Goal: Information Seeking & Learning: Learn about a topic

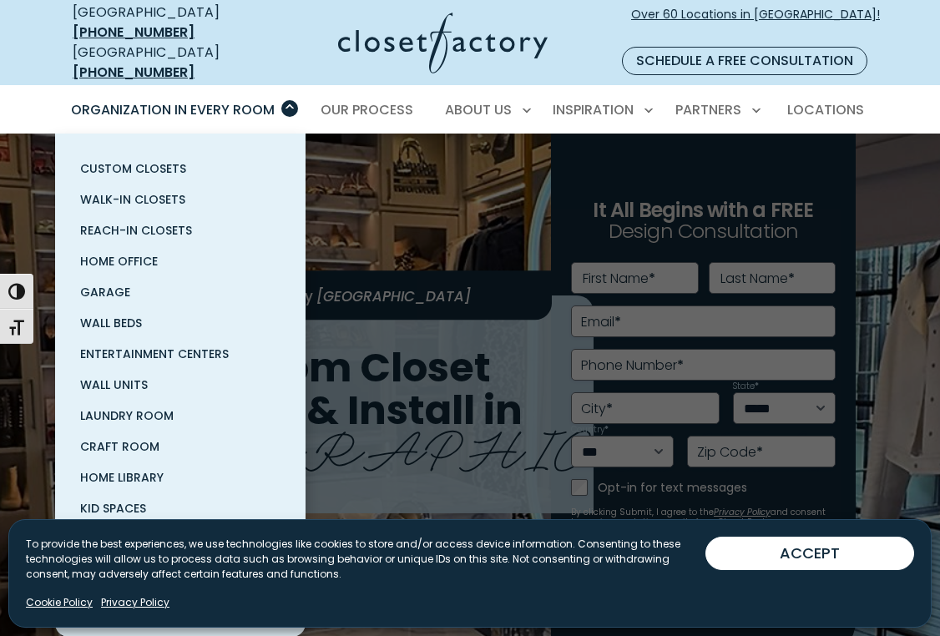
click at [275, 100] on span "Organization in Every Room" at bounding box center [173, 109] width 204 height 19
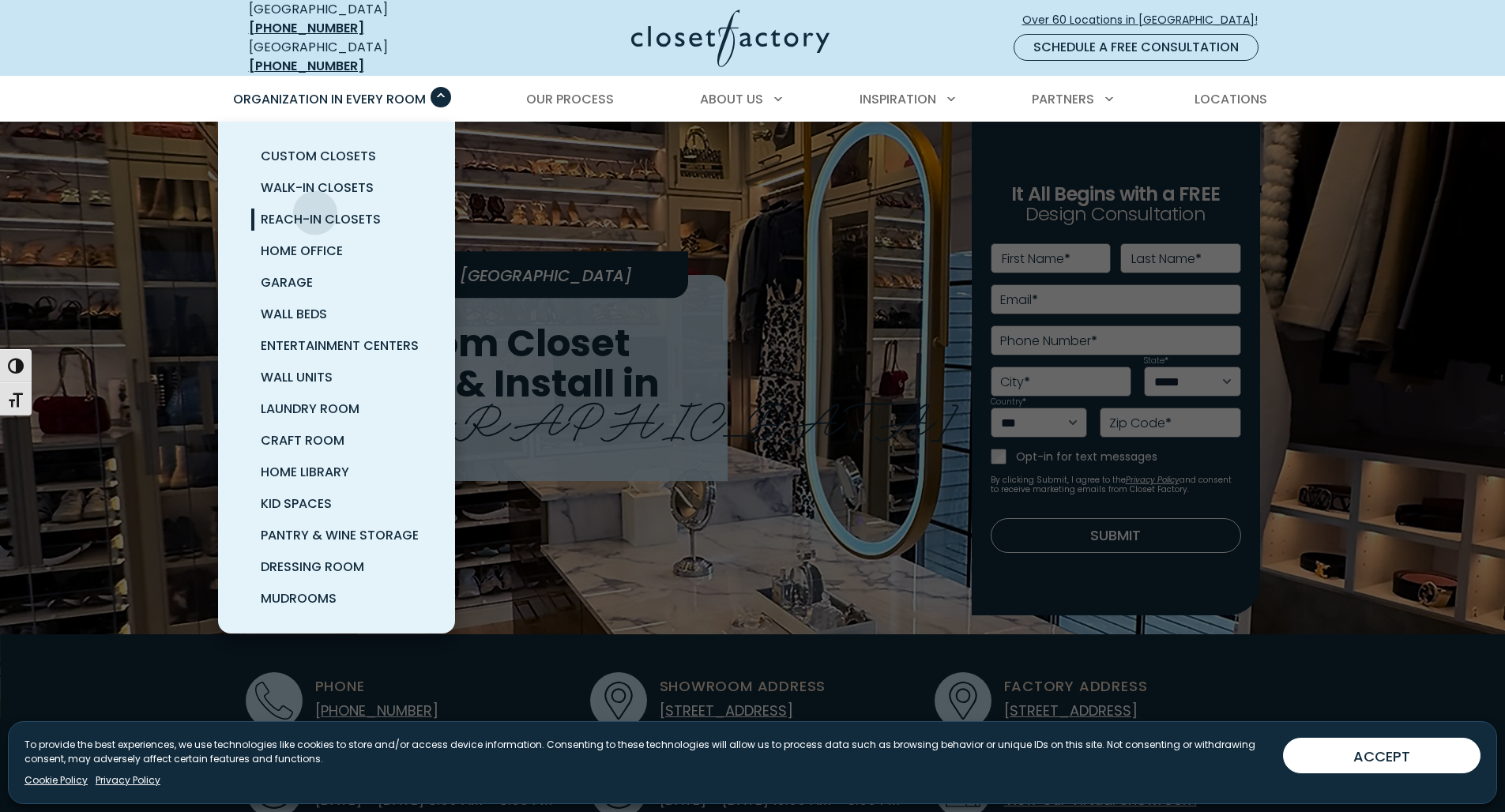
click at [315, 210] on span "Reach-In Closets" at bounding box center [320, 219] width 120 height 18
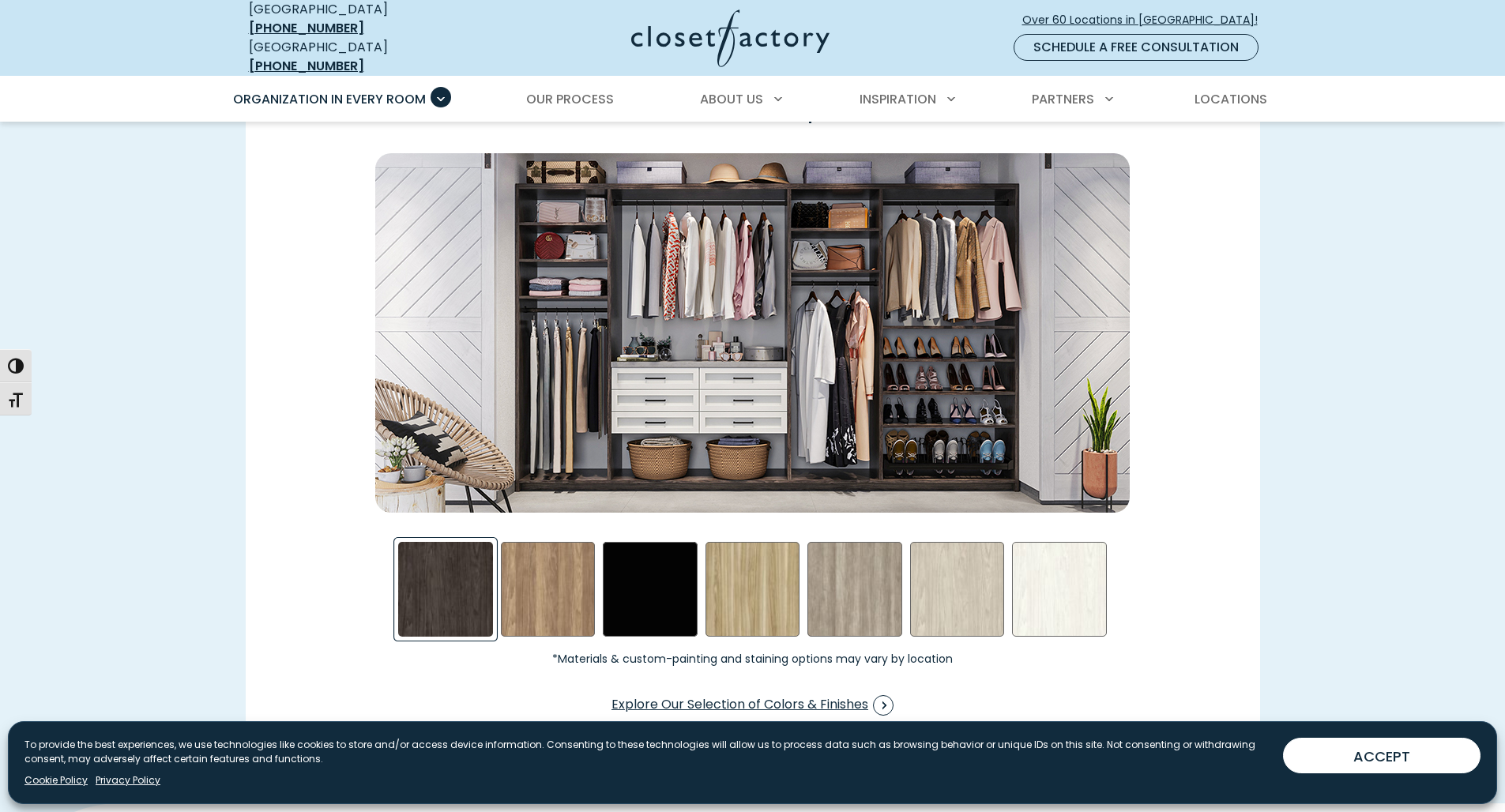
scroll to position [2578, 0]
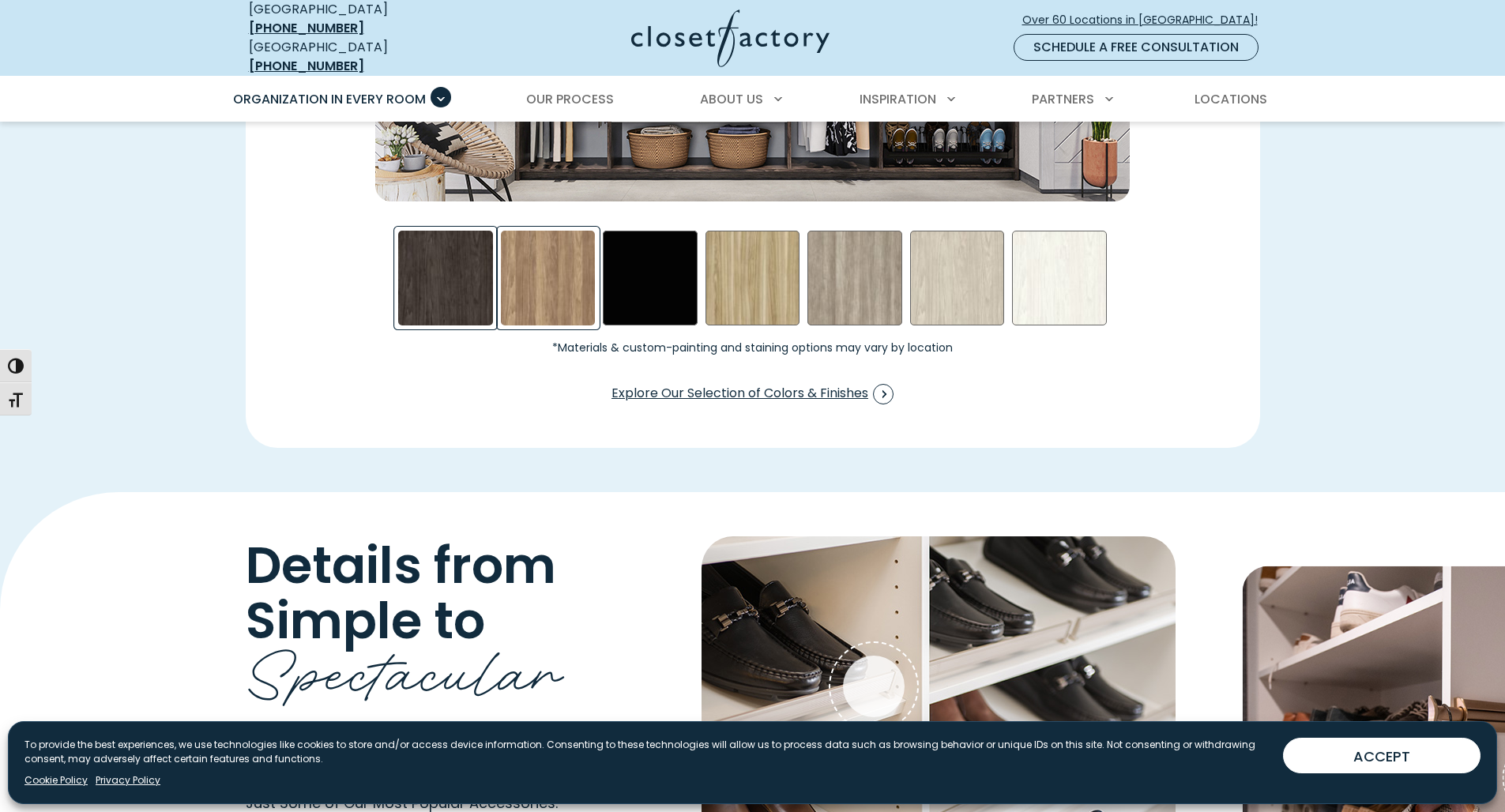
click at [517, 258] on div "Apres Ski Swatch" at bounding box center [548, 278] width 95 height 95
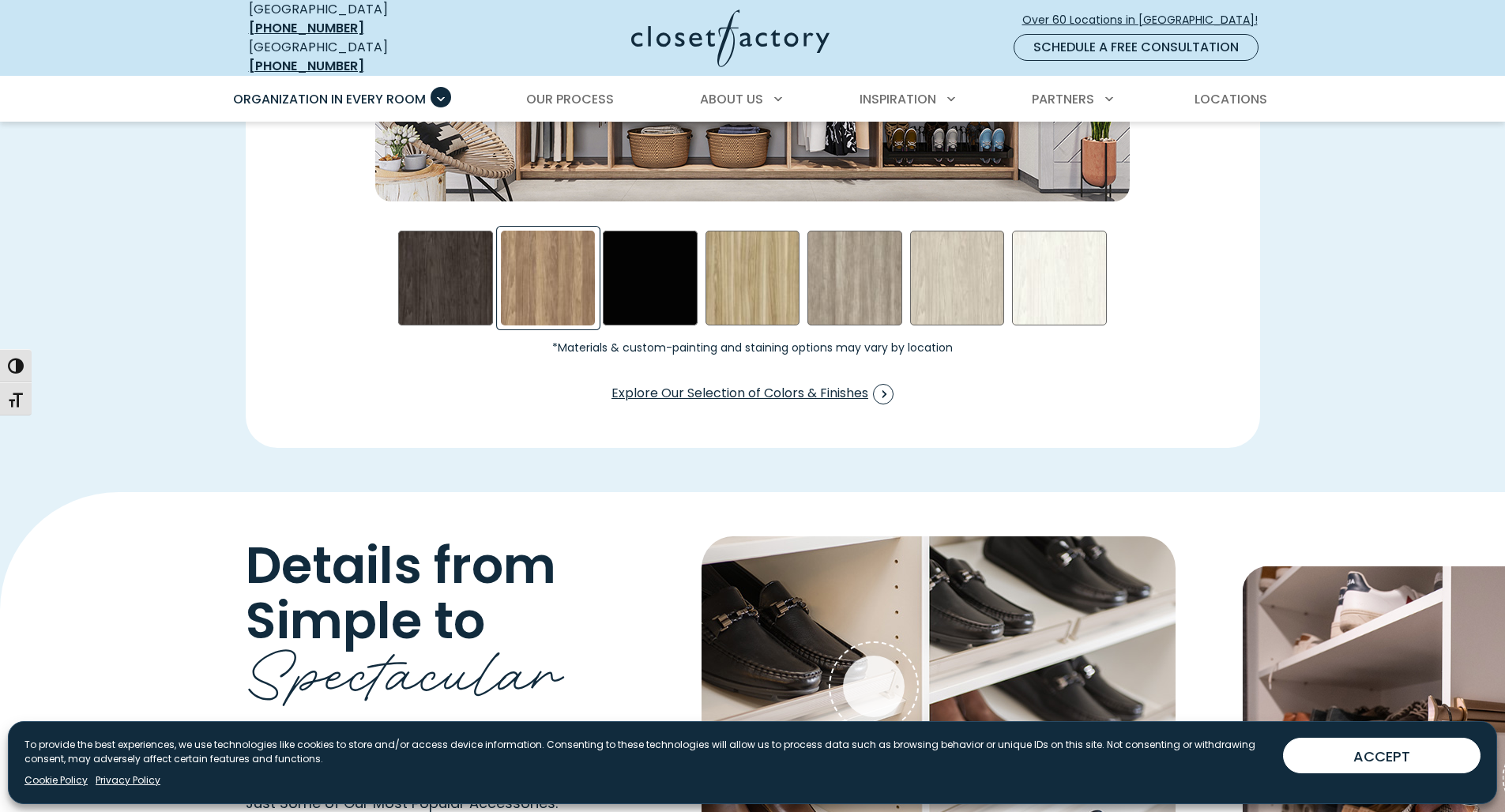
scroll to position [2360, 0]
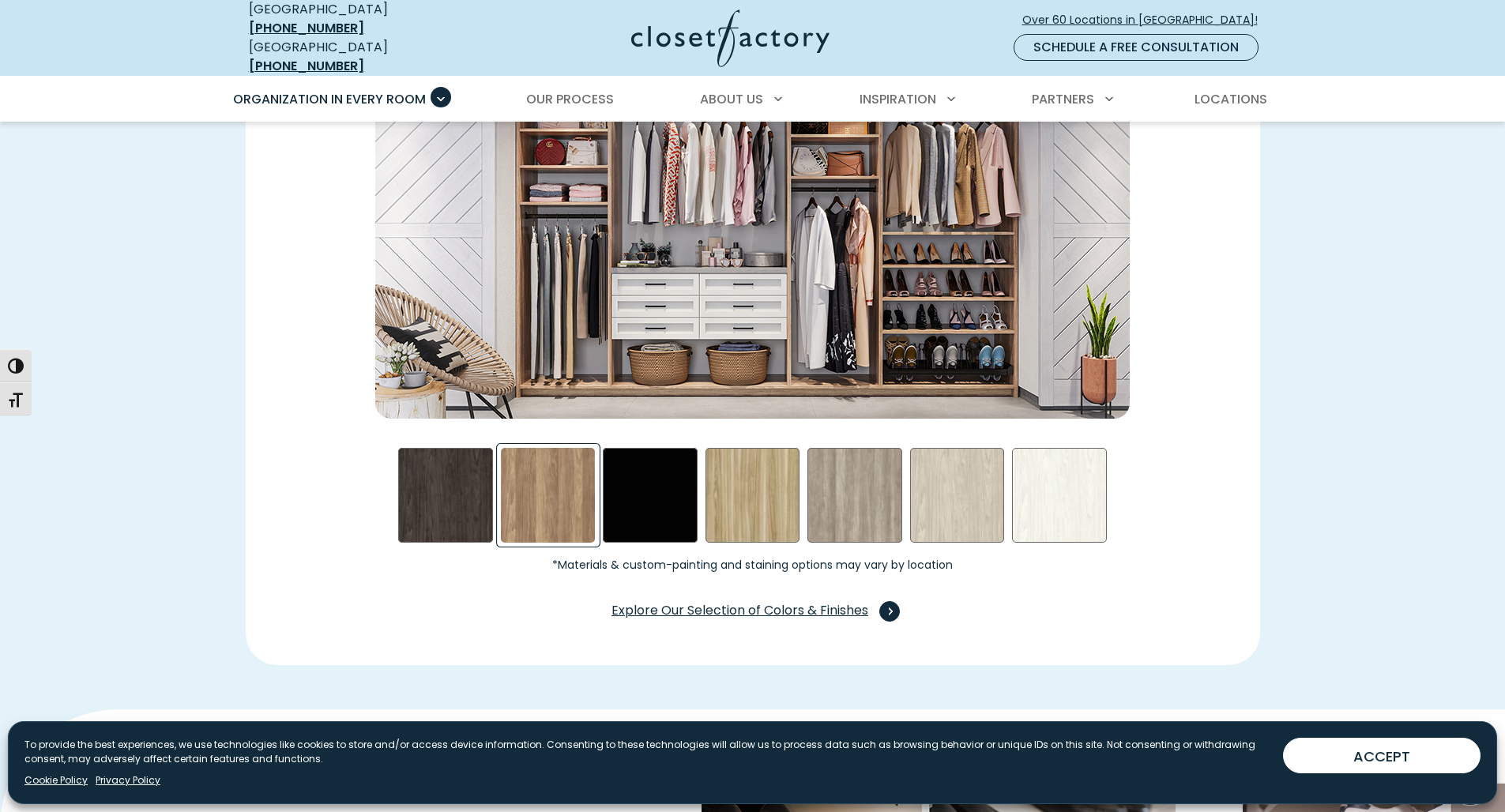
click at [669, 601] on span "Explore Our Selection of Colors & Finishes" at bounding box center [752, 611] width 282 height 21
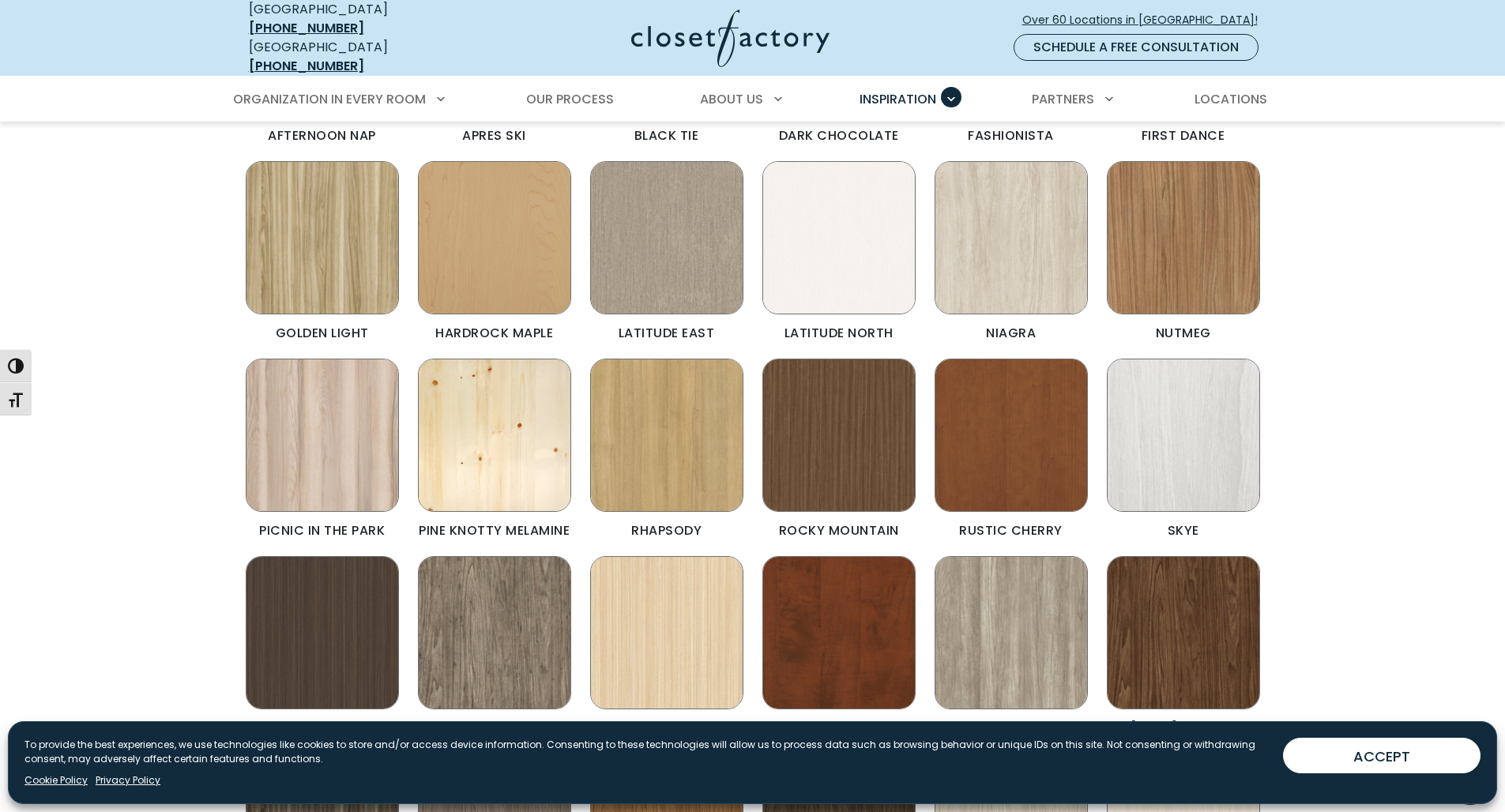
scroll to position [768, 0]
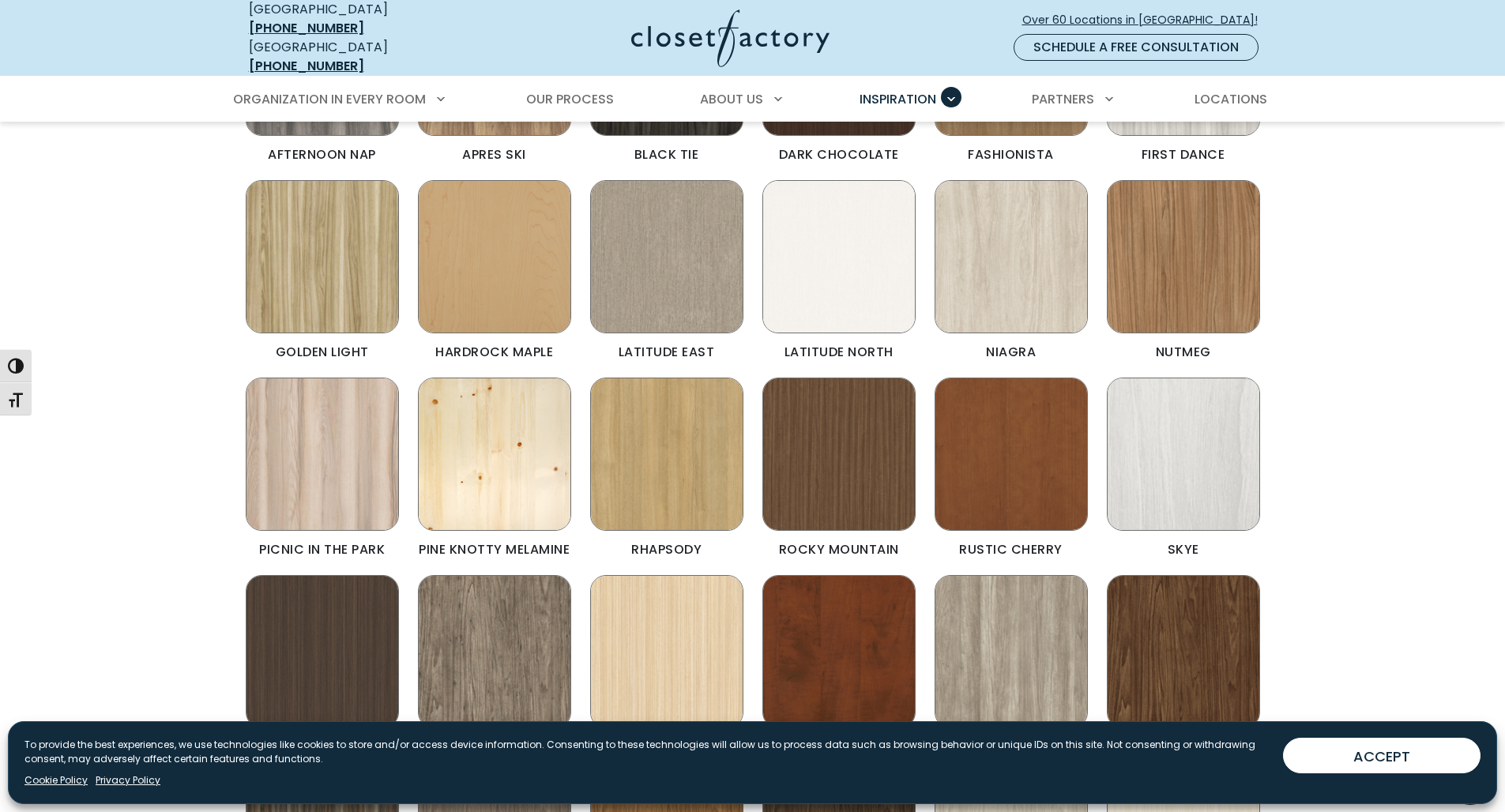
click at [821, 300] on img "Color & Finishes" at bounding box center [840, 256] width 153 height 153
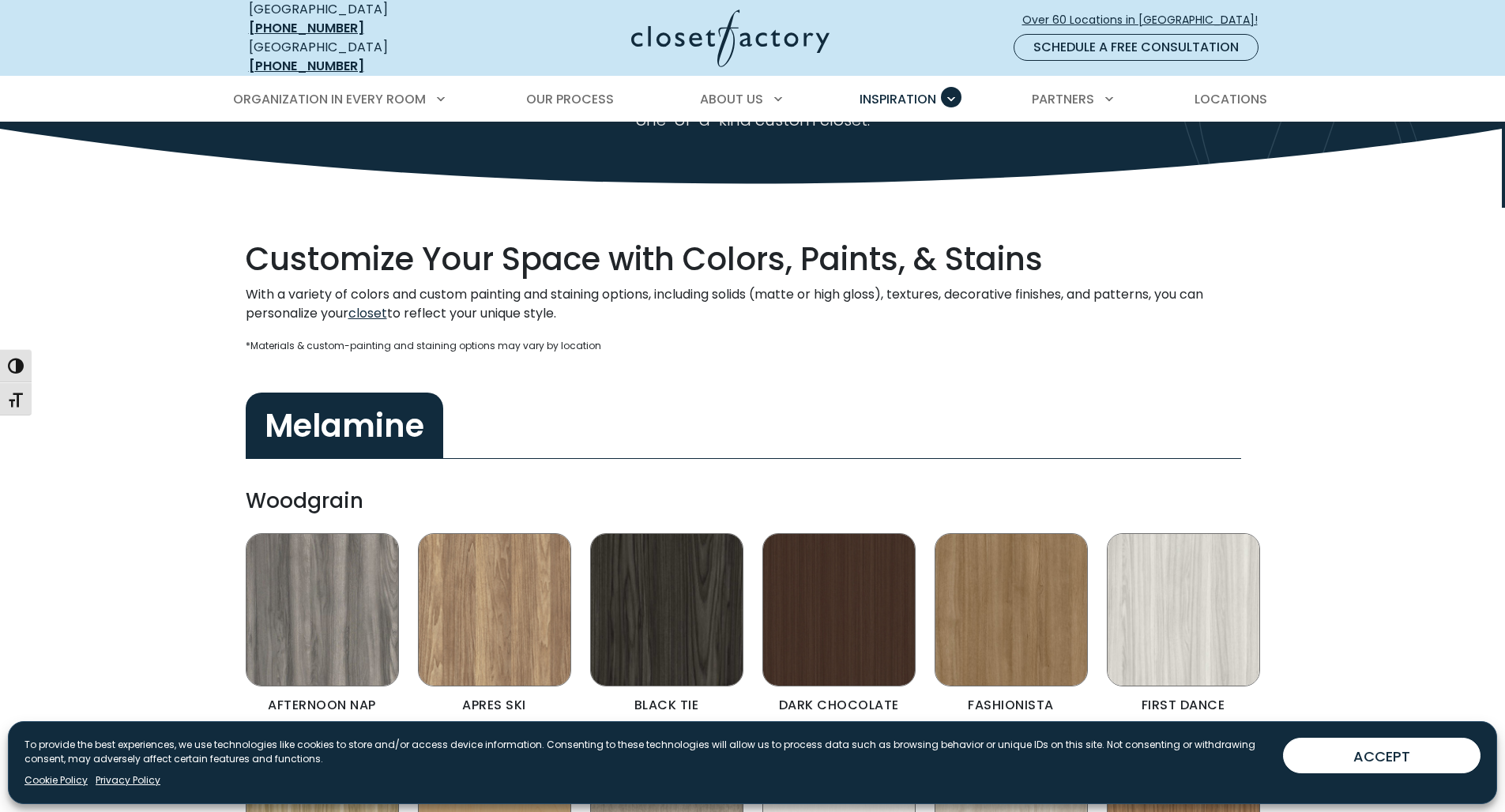
scroll to position [1542, 0]
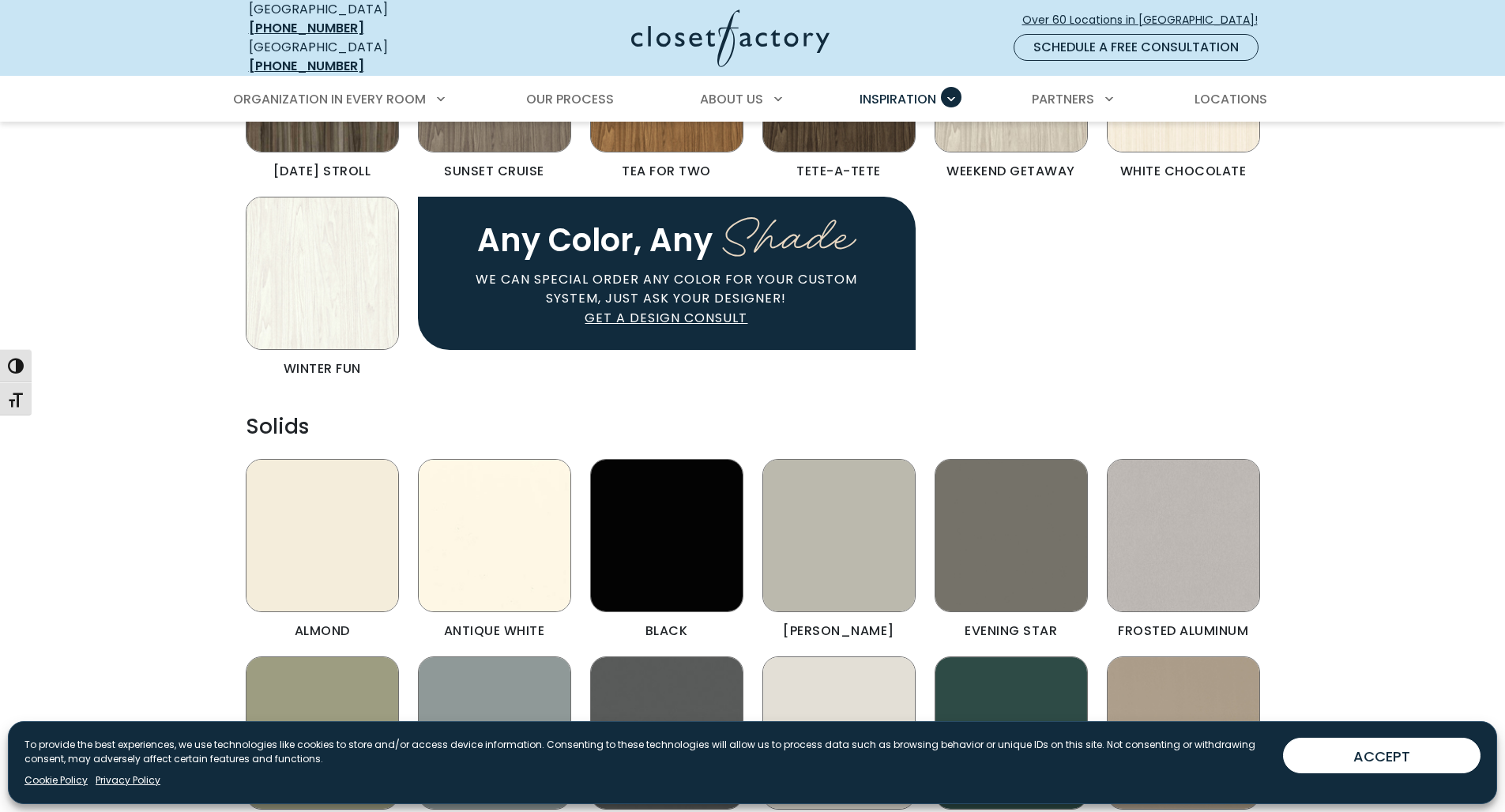
click at [361, 543] on img "Color & Finishes" at bounding box center [323, 536] width 153 height 153
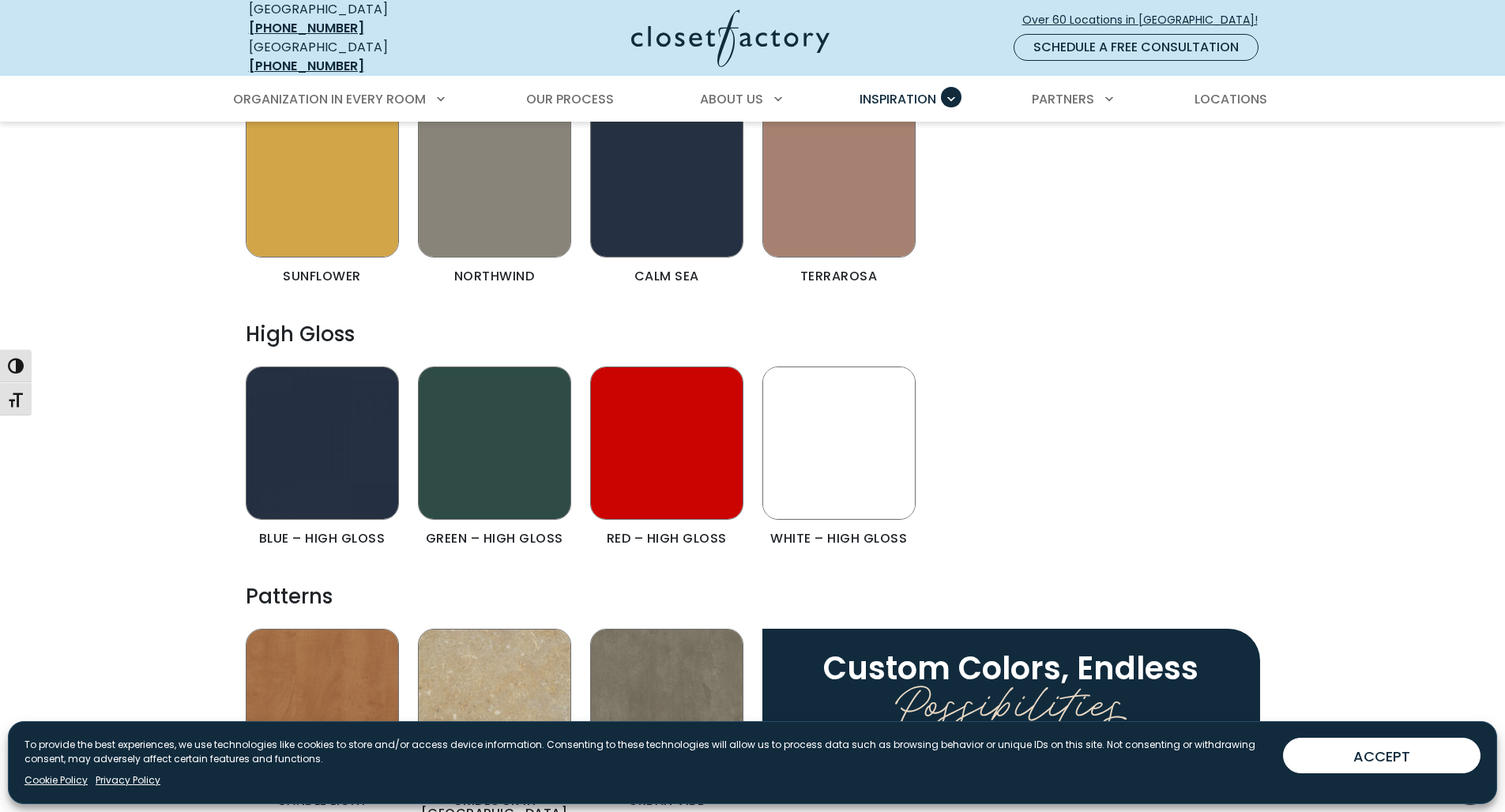
scroll to position [2165, 0]
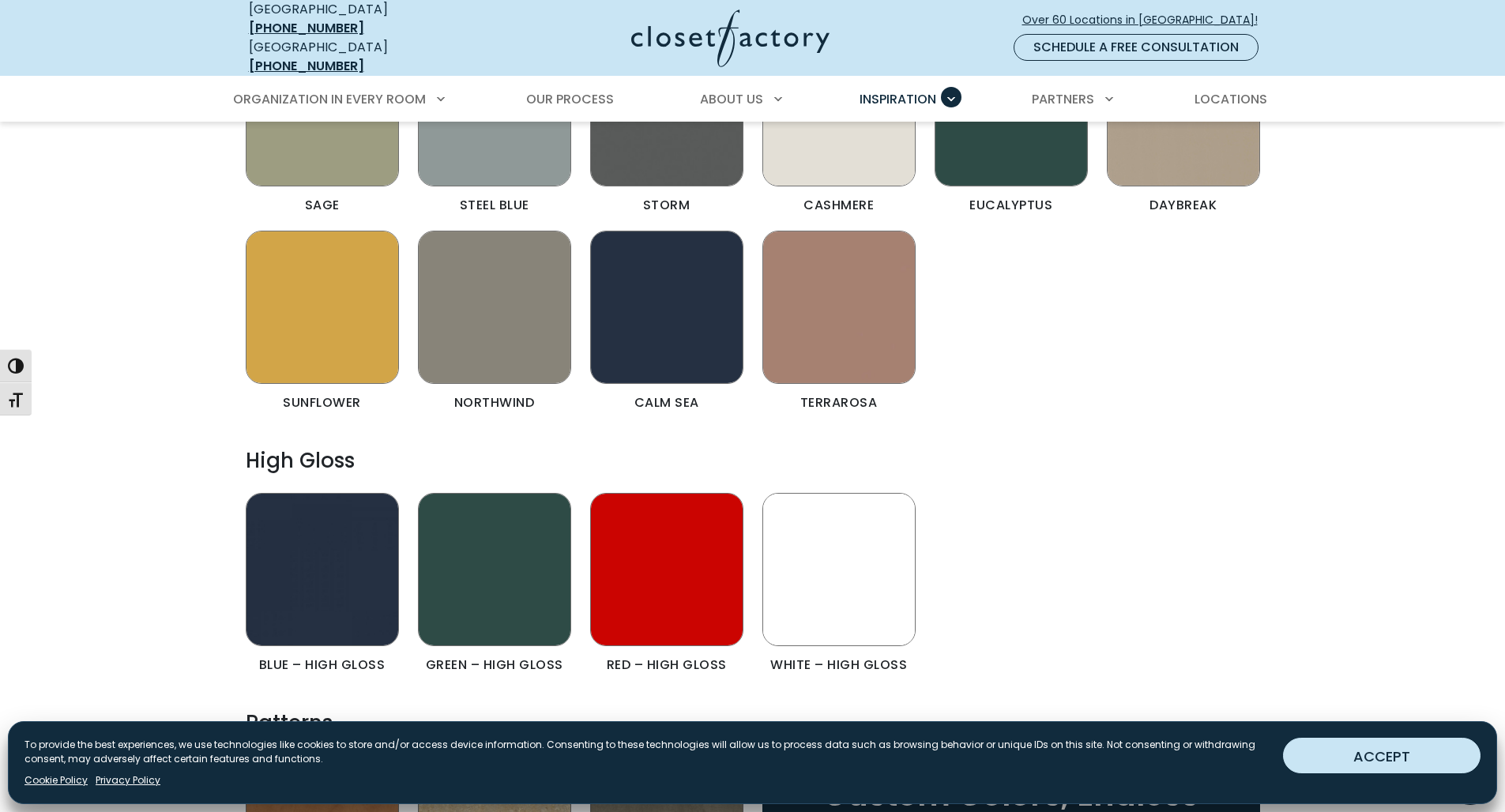
click at [1300, 751] on button "ACCEPT" at bounding box center [1382, 756] width 198 height 36
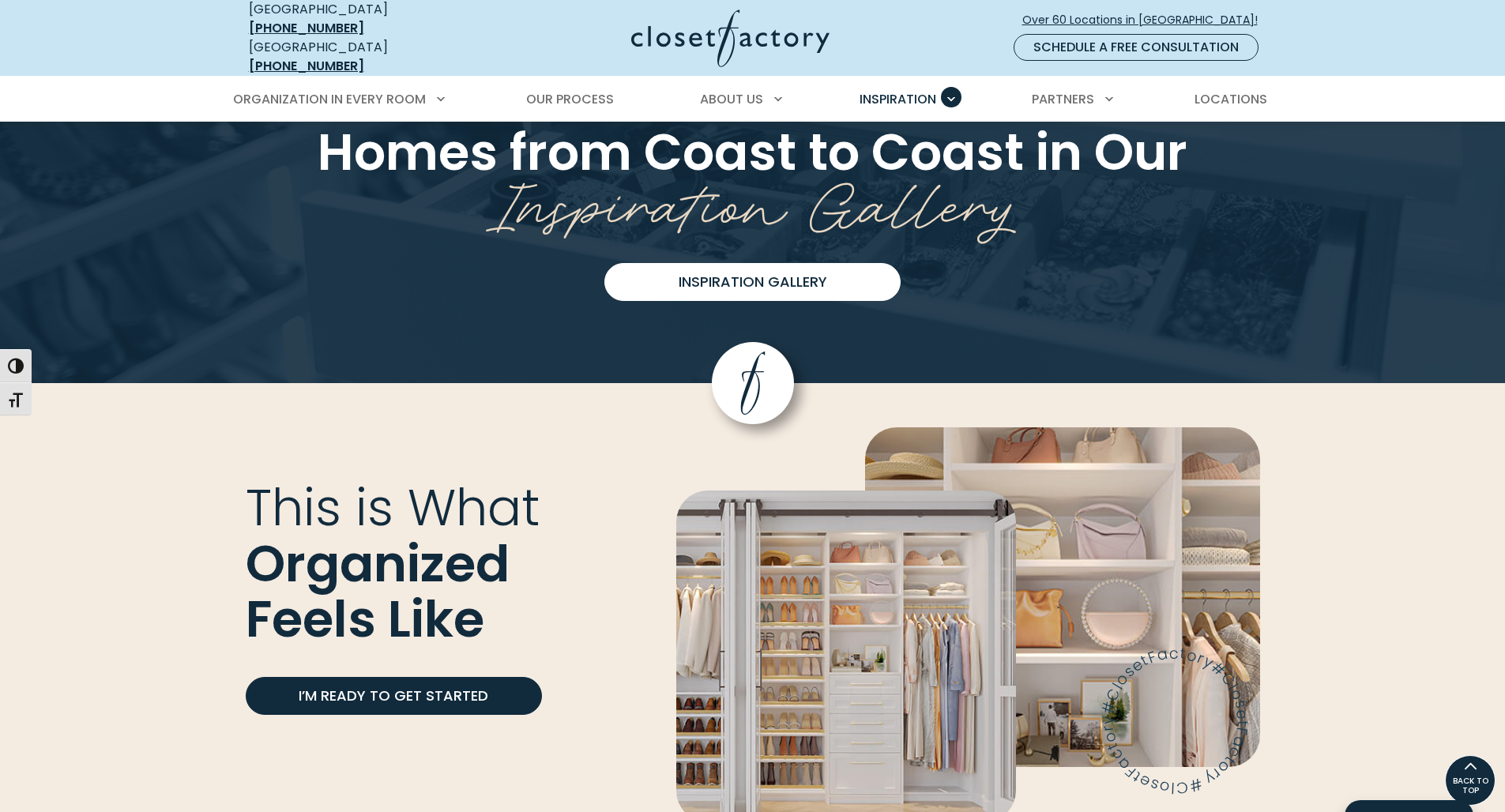
scroll to position [3774, 0]
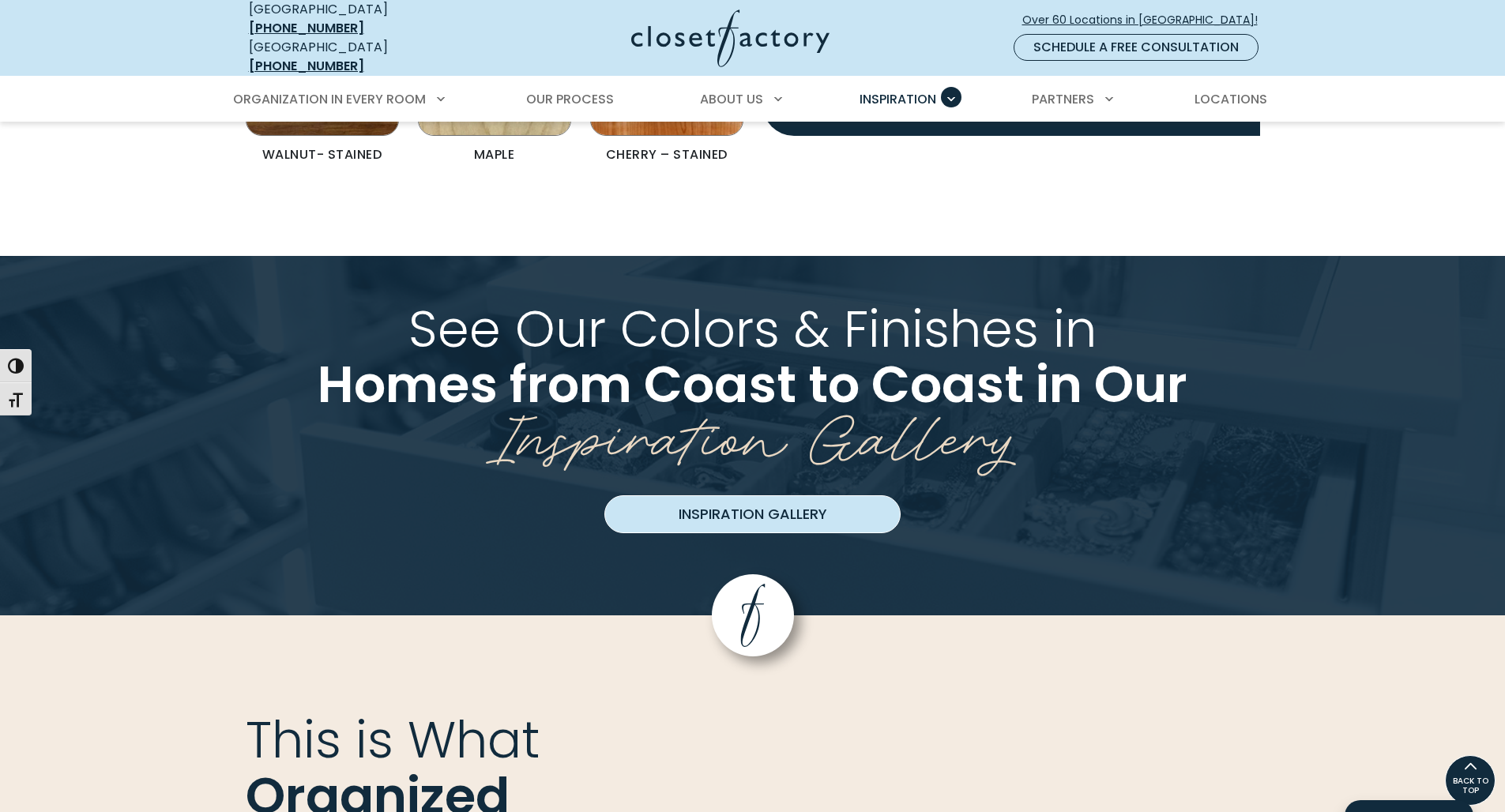
click at [826, 504] on link "Inspiration Gallery" at bounding box center [752, 514] width 296 height 38
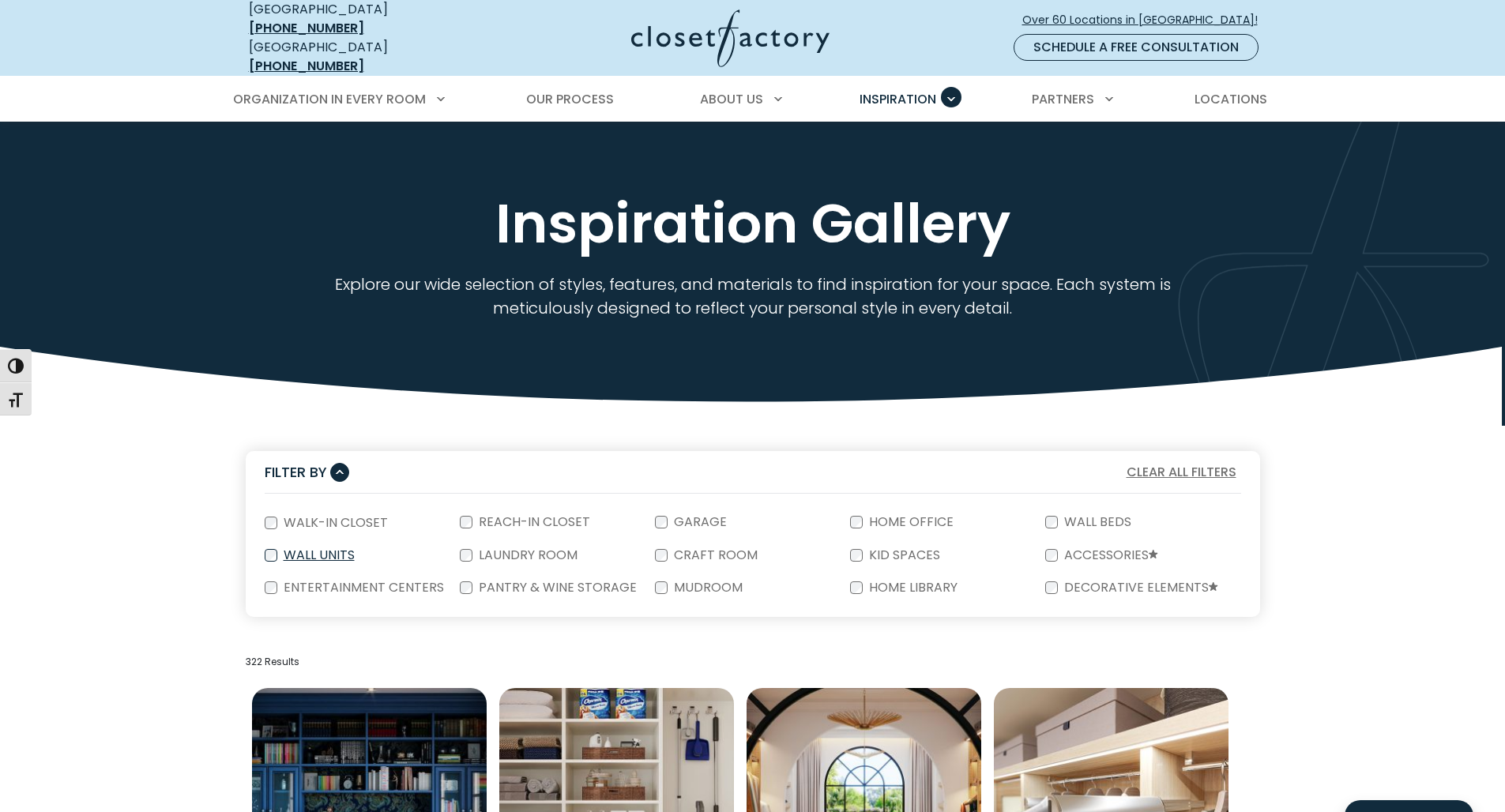
click at [340, 549] on label "Wall Units" at bounding box center [317, 555] width 80 height 12
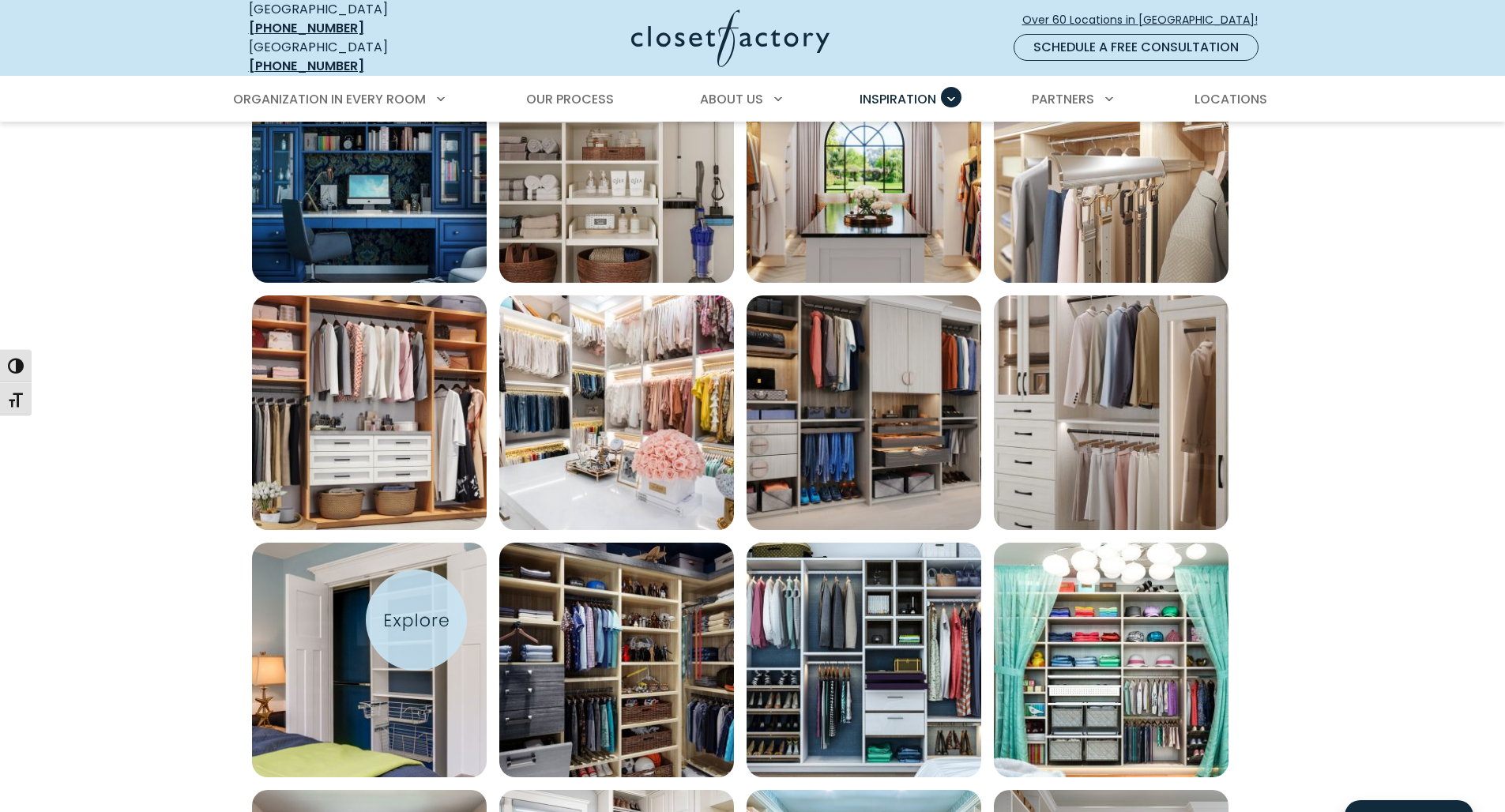
scroll to position [1137, 0]
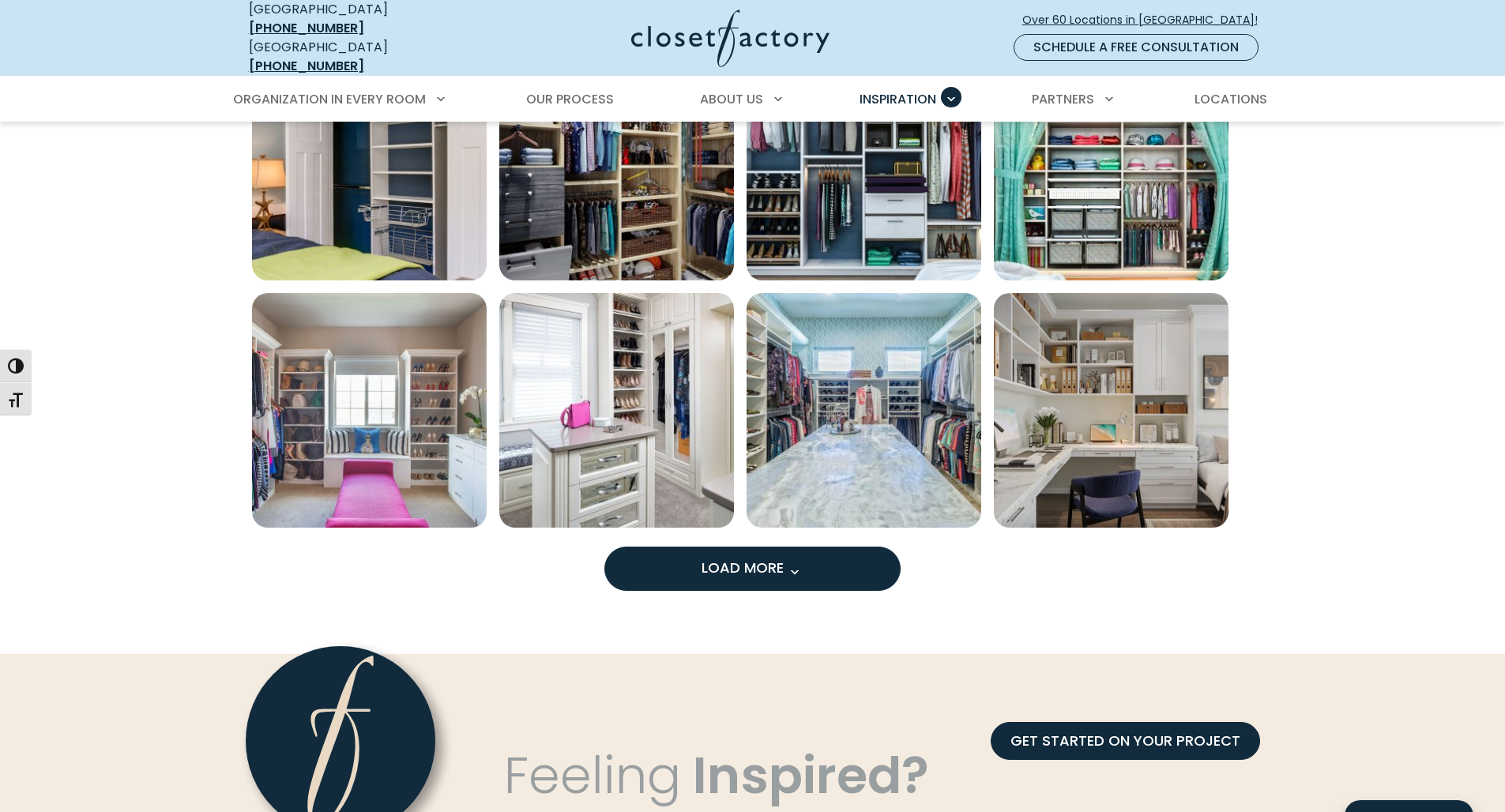
click at [804, 557] on span "Load More" at bounding box center [752, 567] width 103 height 20
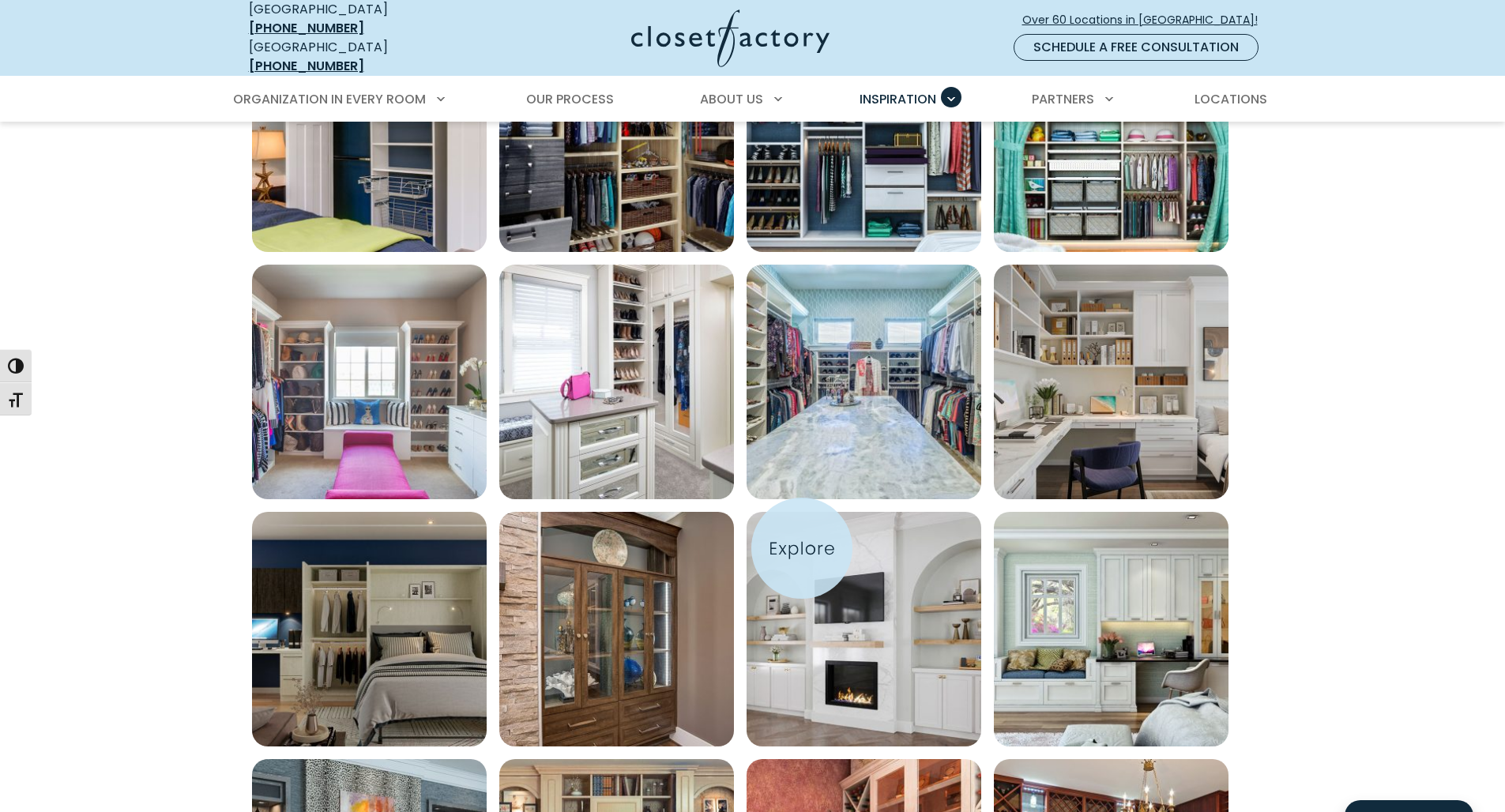
scroll to position [1190, 0]
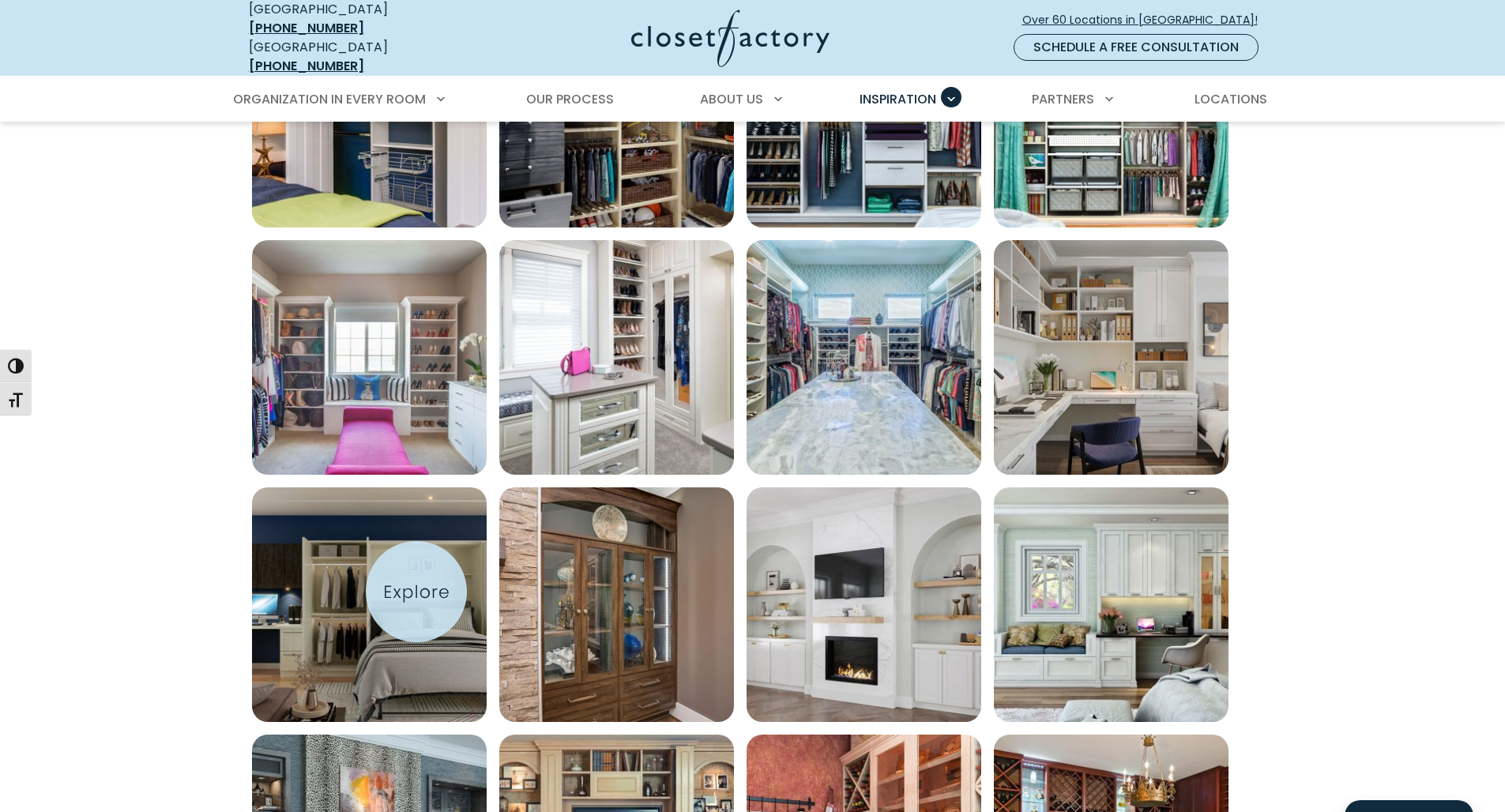
click at [416, 591] on img "Open inspiration gallery to preview enlarged image" at bounding box center [369, 605] width 235 height 235
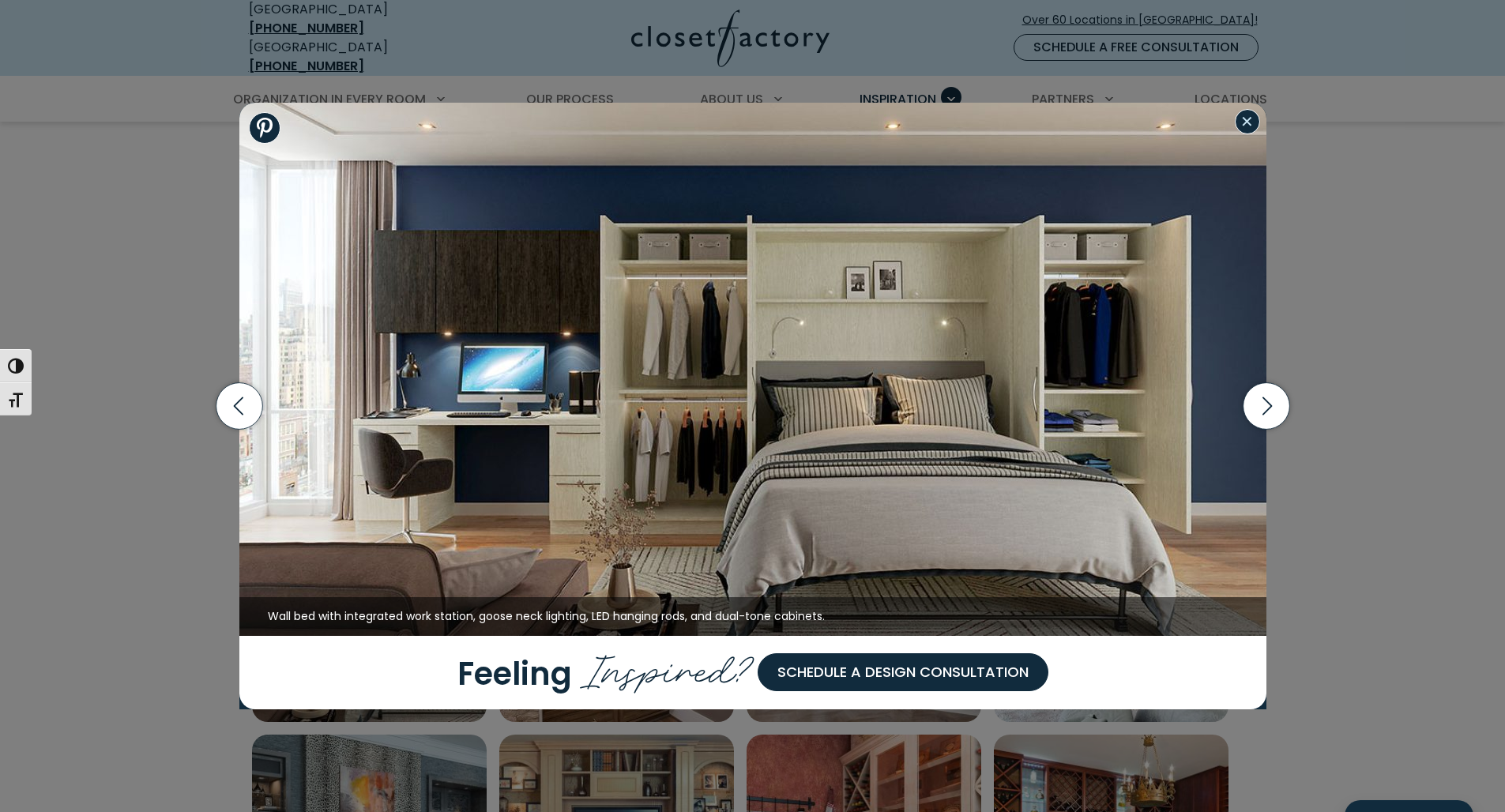
click at [1250, 115] on button "Close modal" at bounding box center [1248, 121] width 26 height 26
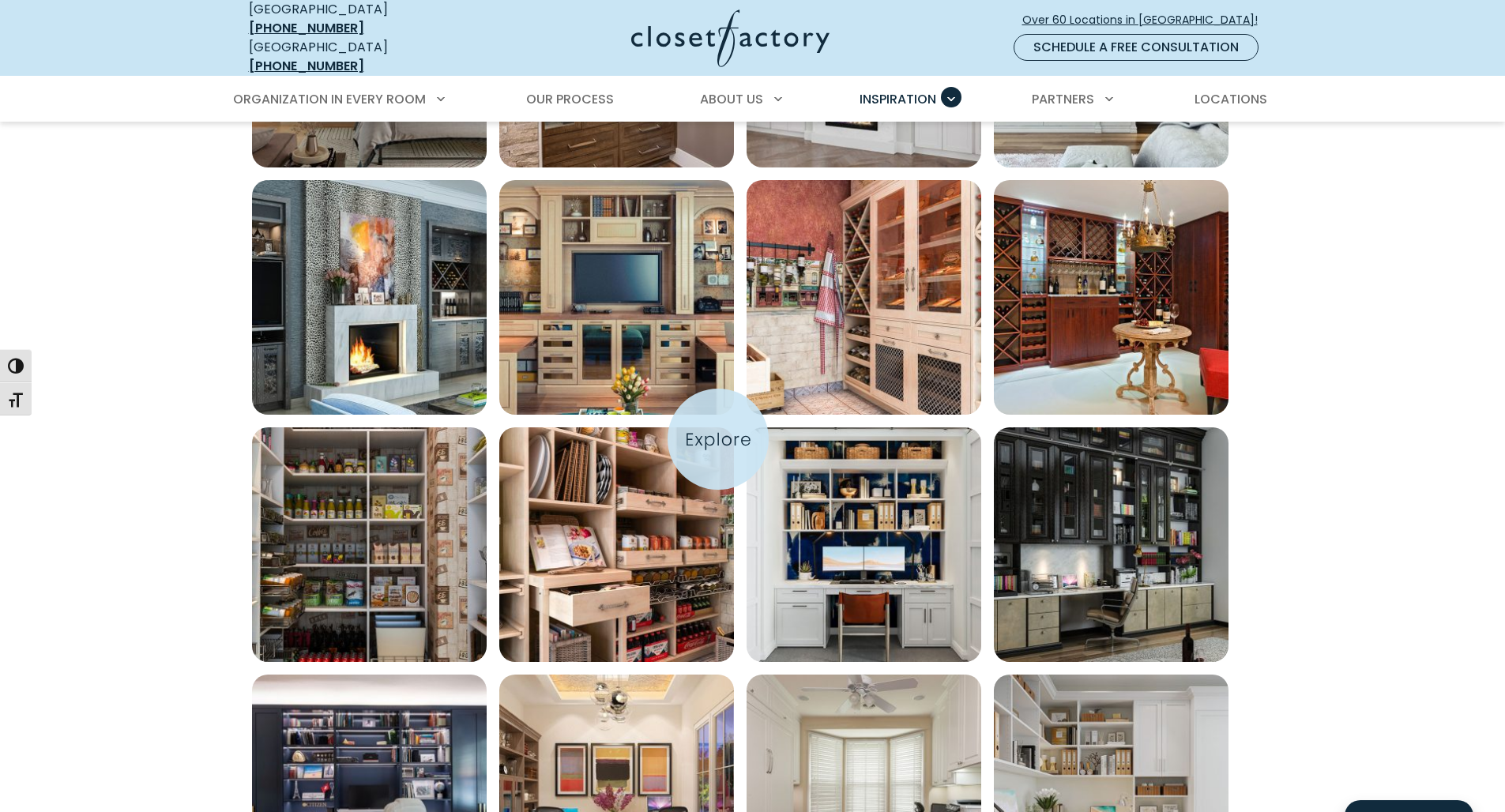
scroll to position [2053, 0]
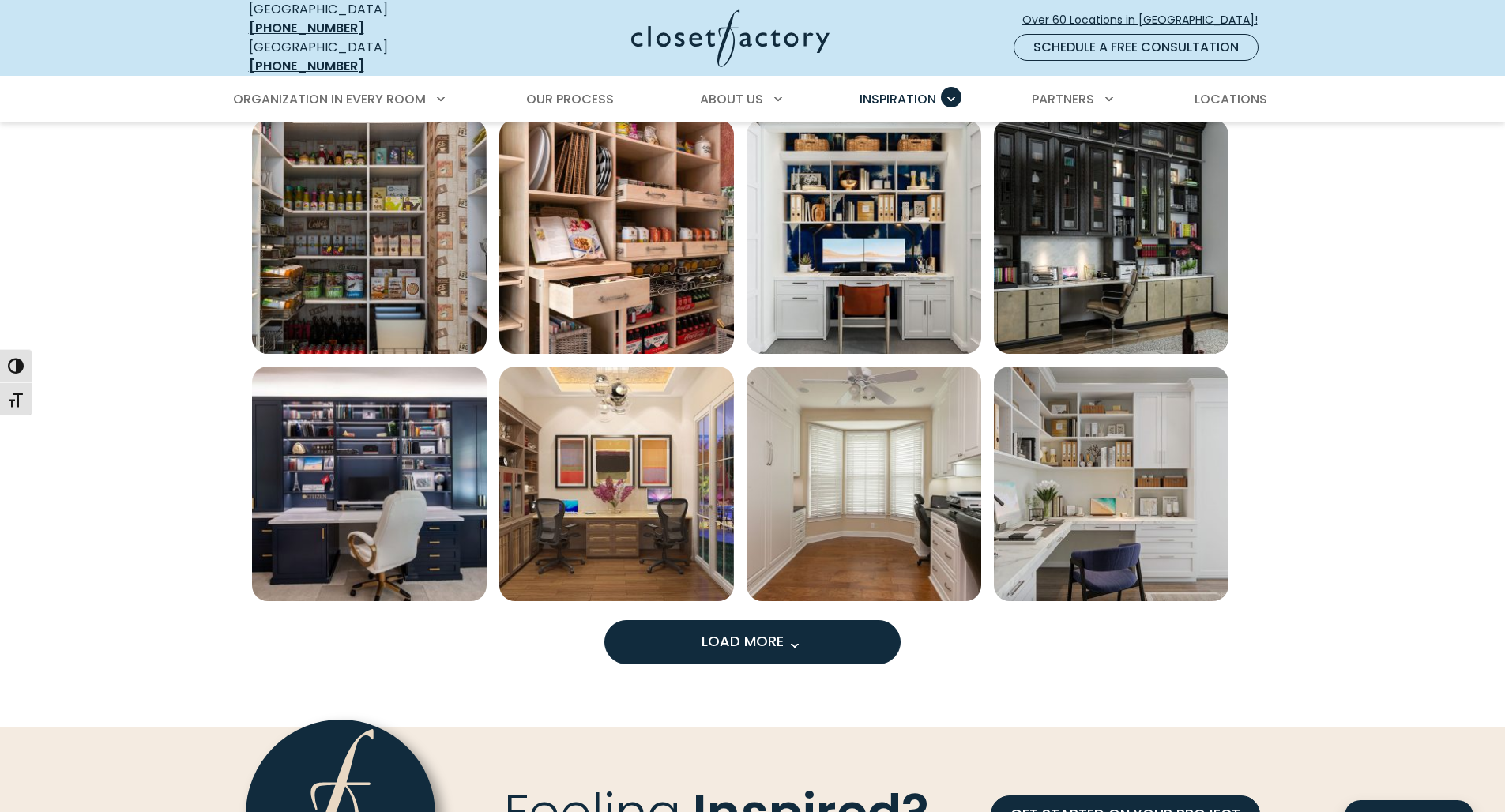
click at [753, 638] on span "Load More" at bounding box center [752, 641] width 103 height 20
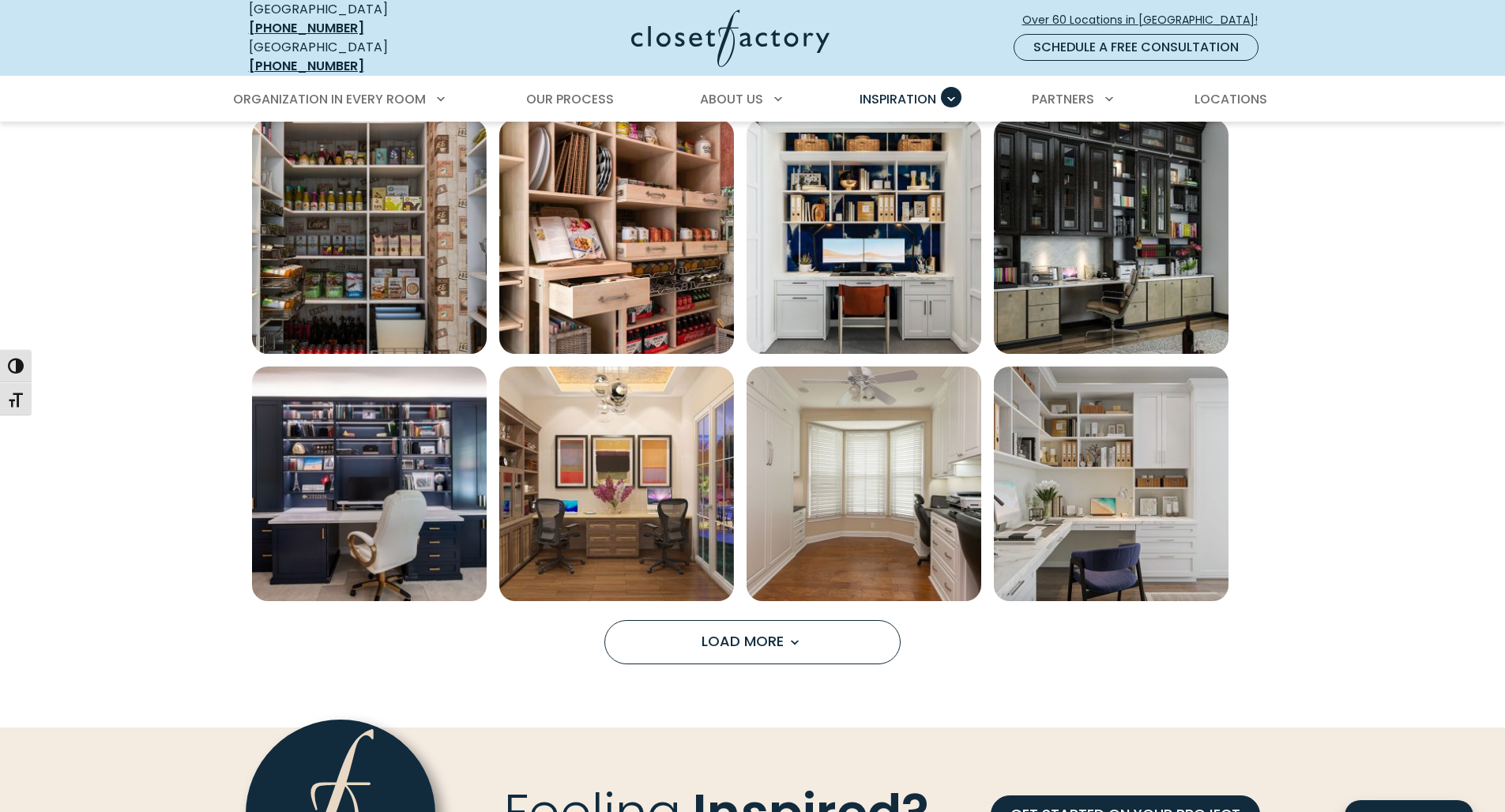
click at [755, 634] on img "Open inspiration gallery to preview enlarged image" at bounding box center [864, 732] width 235 height 235
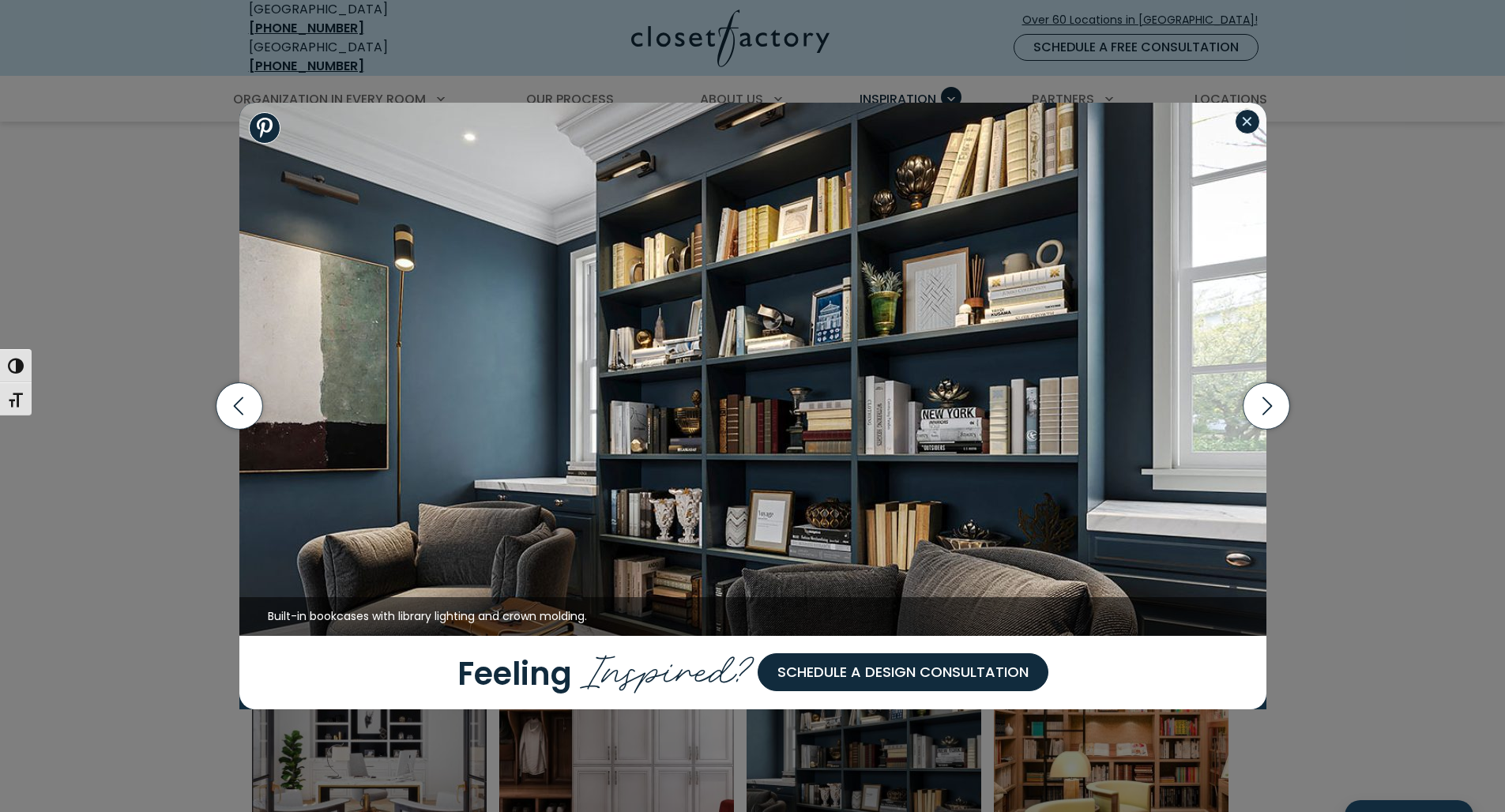
click at [1250, 118] on button "Close modal" at bounding box center [1248, 121] width 26 height 26
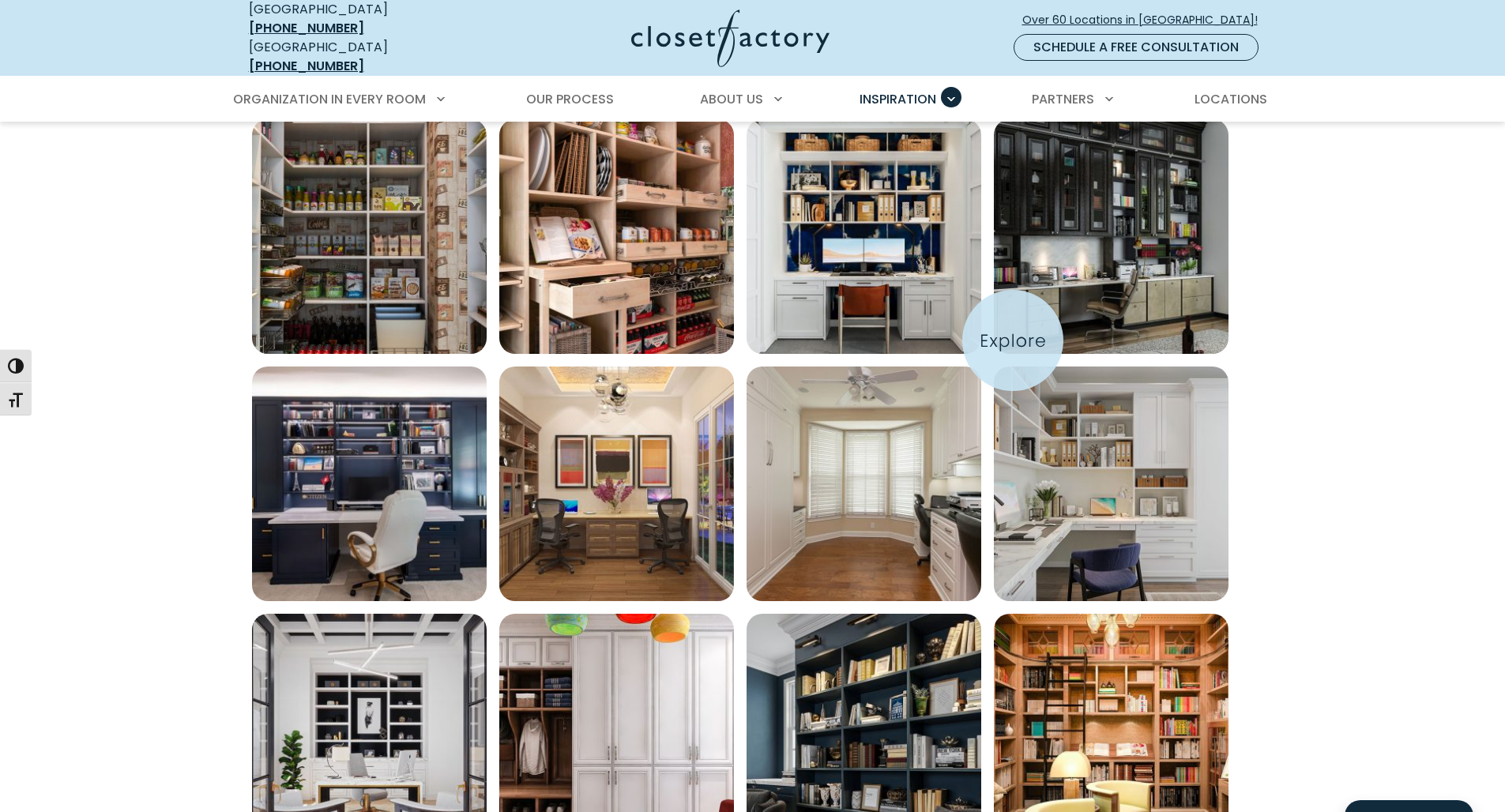
scroll to position [2349, 0]
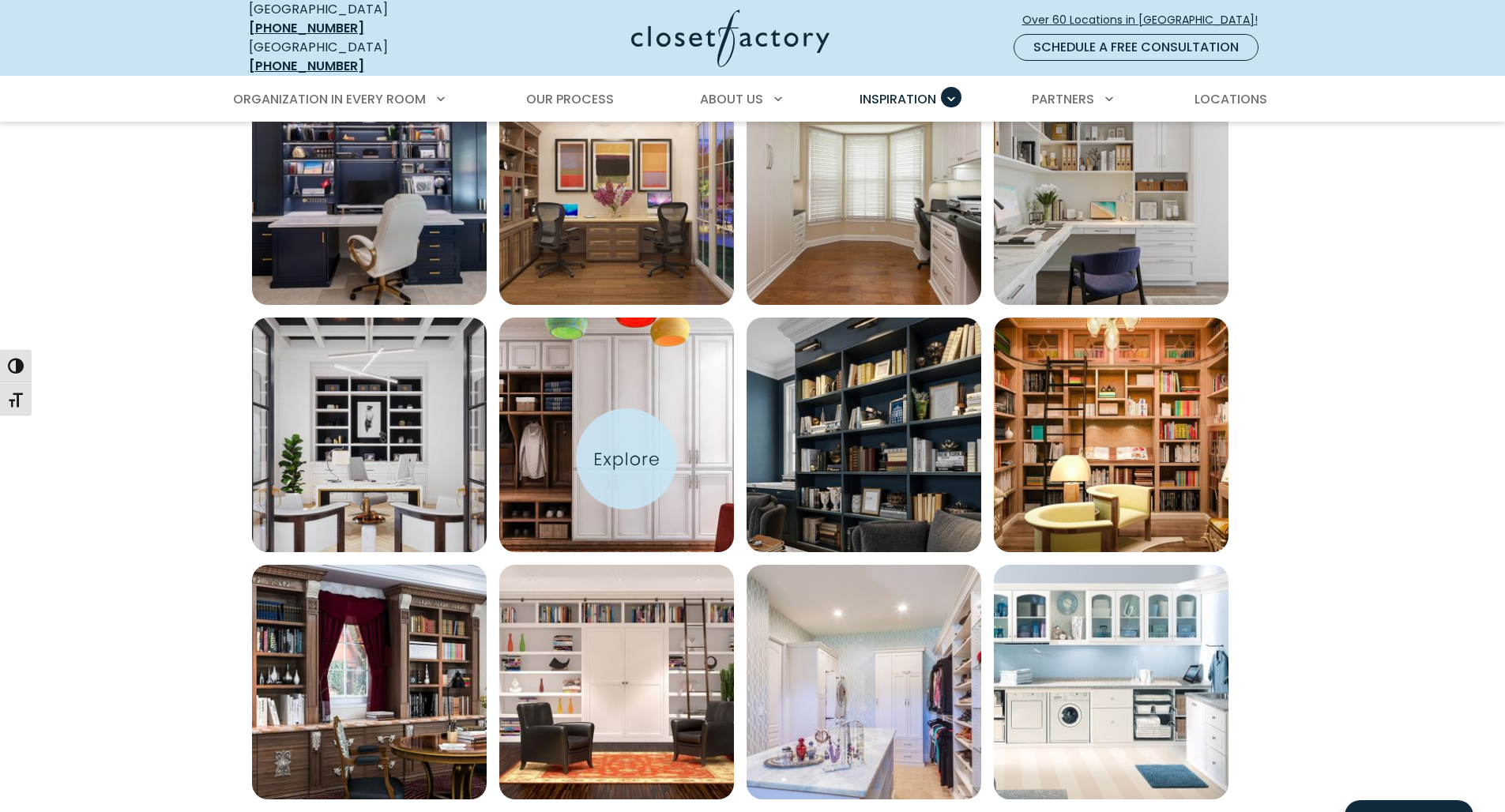
click at [627, 459] on img "Open inspiration gallery to preview enlarged image" at bounding box center [617, 435] width 235 height 235
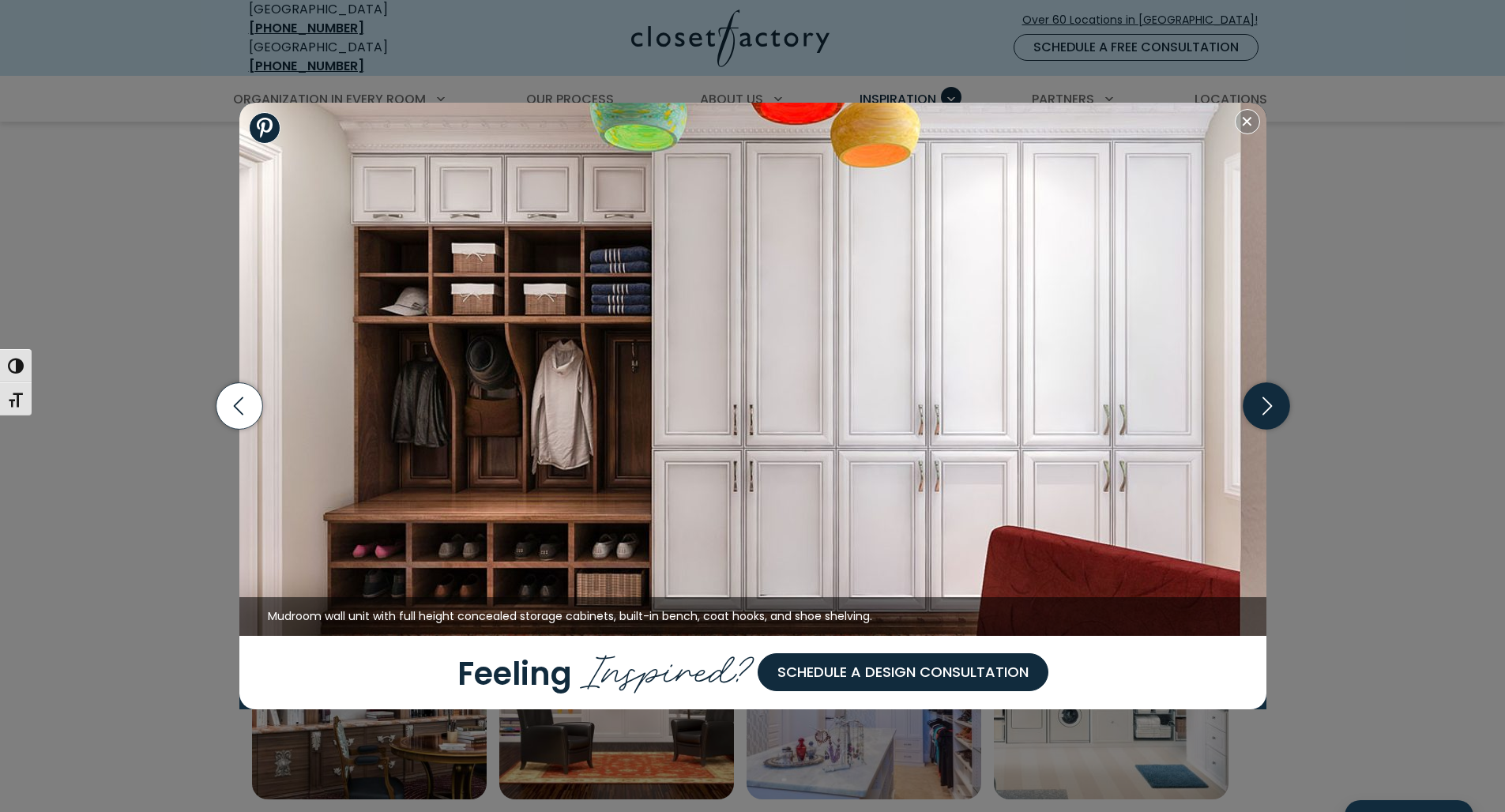
click at [1255, 415] on icon "button" at bounding box center [1266, 406] width 46 height 46
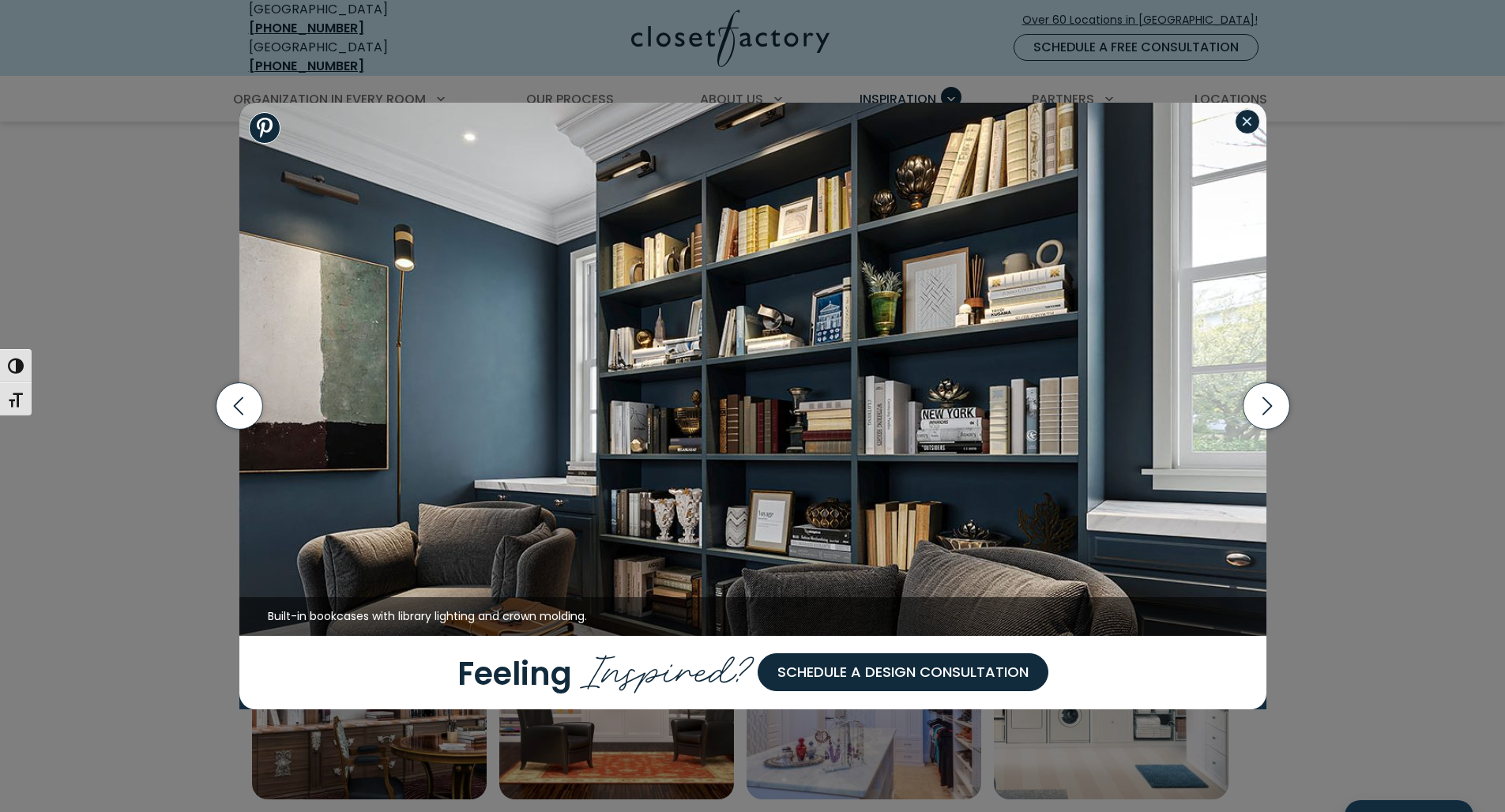
click at [1255, 119] on button "Close modal" at bounding box center [1248, 121] width 26 height 26
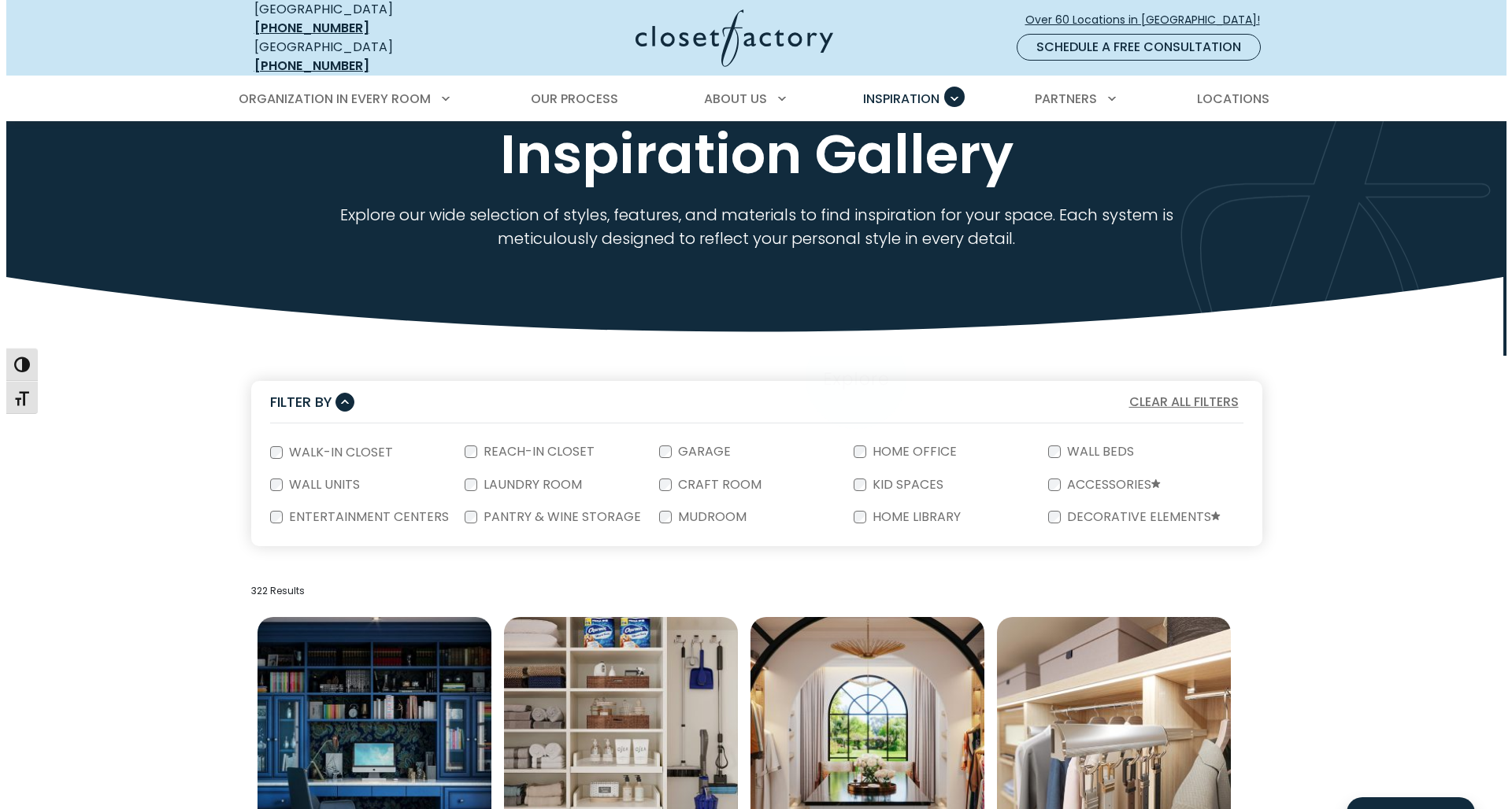
scroll to position [46, 0]
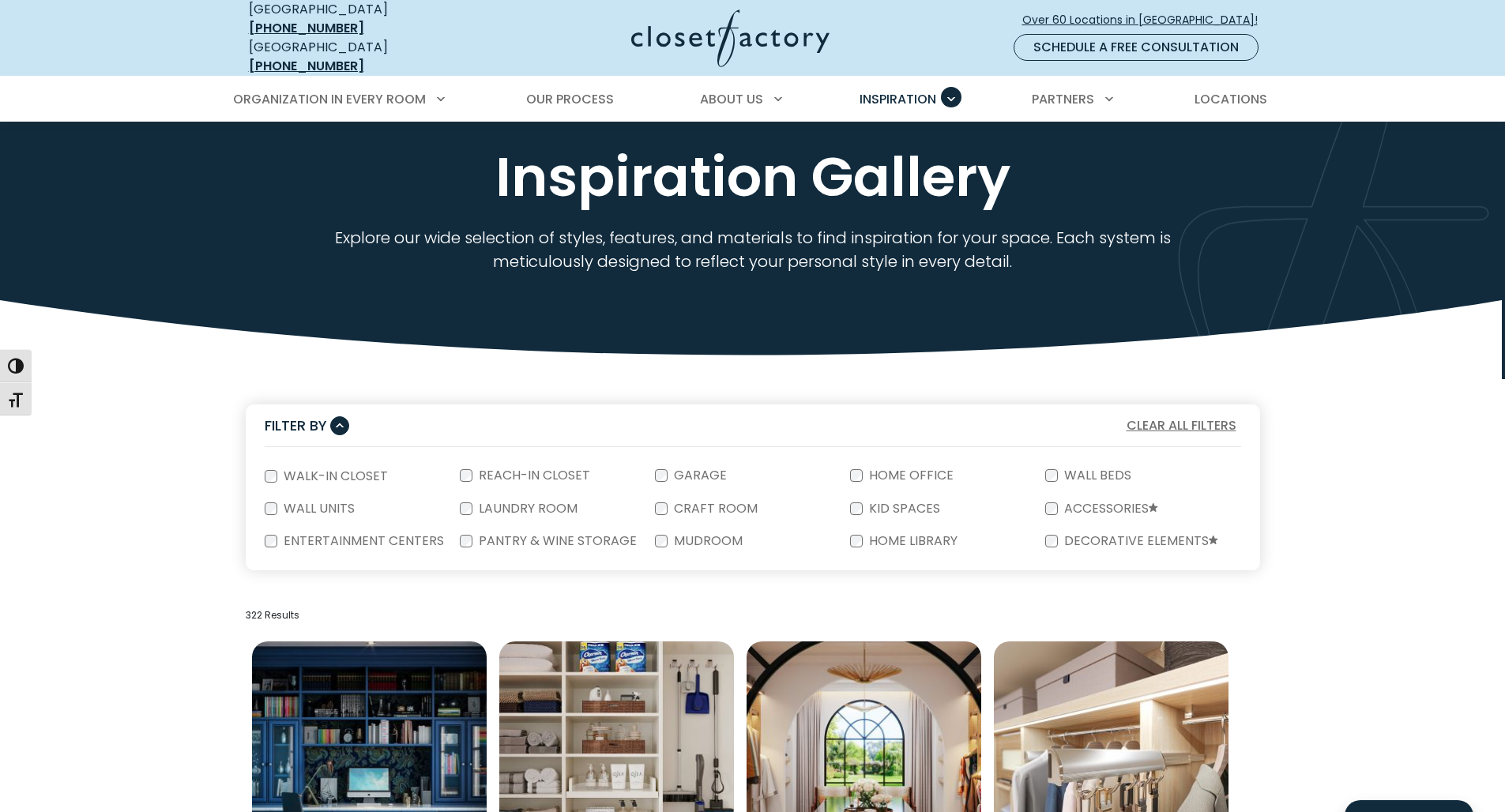
click at [1131, 44] on link "Schedule a Free Consultation" at bounding box center [1136, 47] width 245 height 26
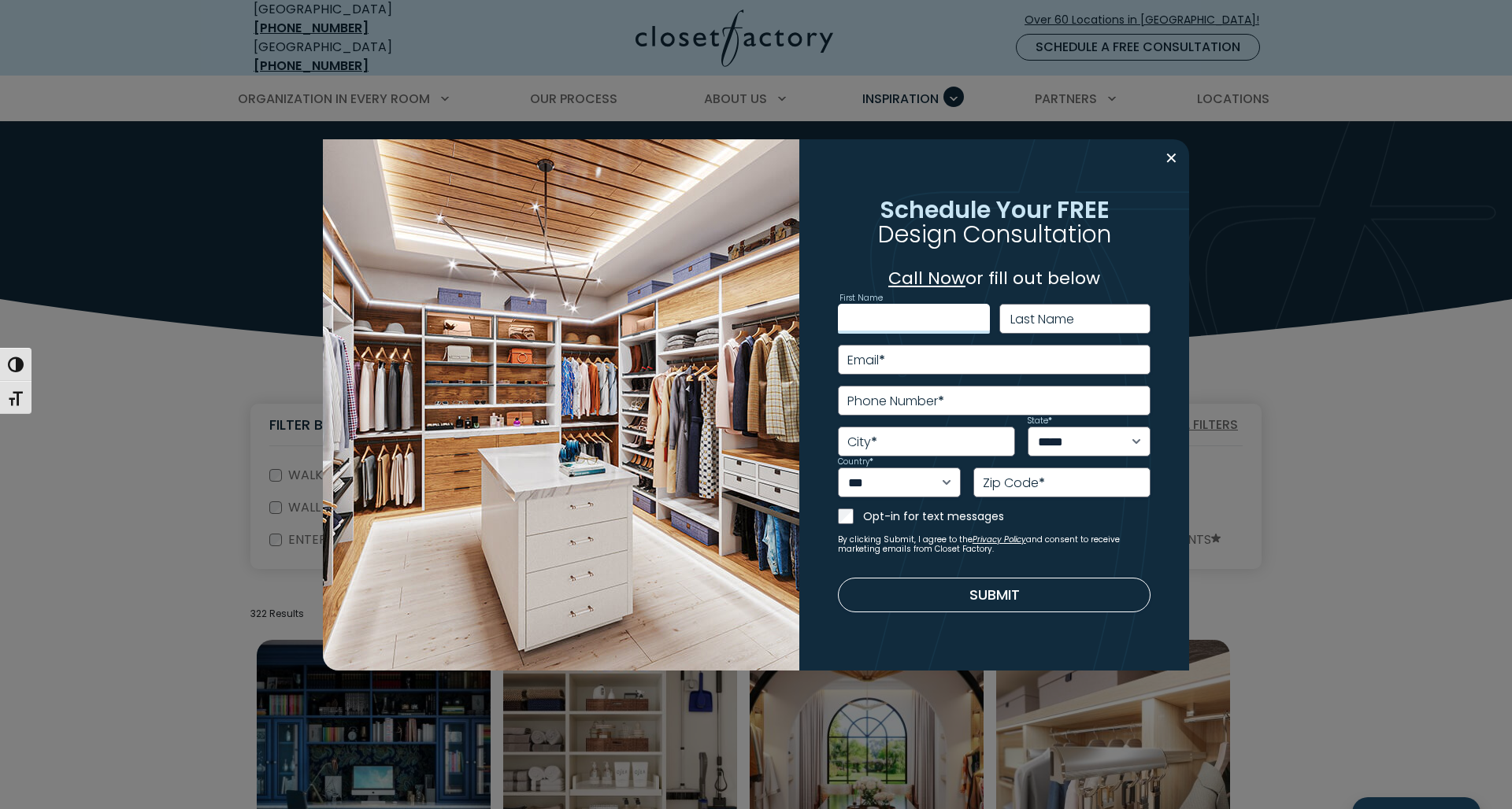
click at [917, 320] on input "First Name" at bounding box center [913, 319] width 152 height 30
click at [932, 312] on input "First Name" at bounding box center [913, 319] width 152 height 30
